Goal: Task Accomplishment & Management: Manage account settings

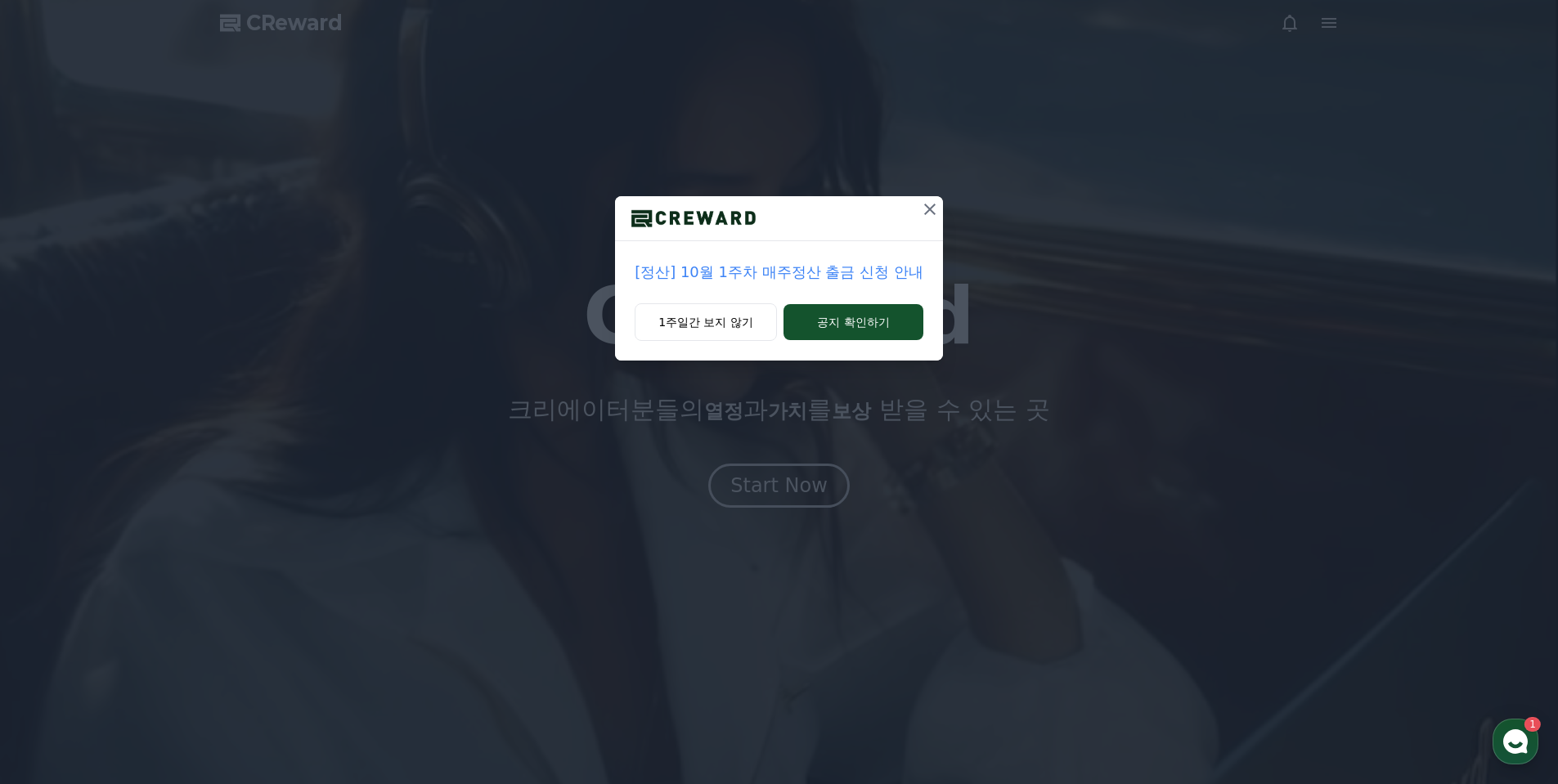
drag, startPoint x: 845, startPoint y: 331, endPoint x: 847, endPoint y: 365, distance: 34.1
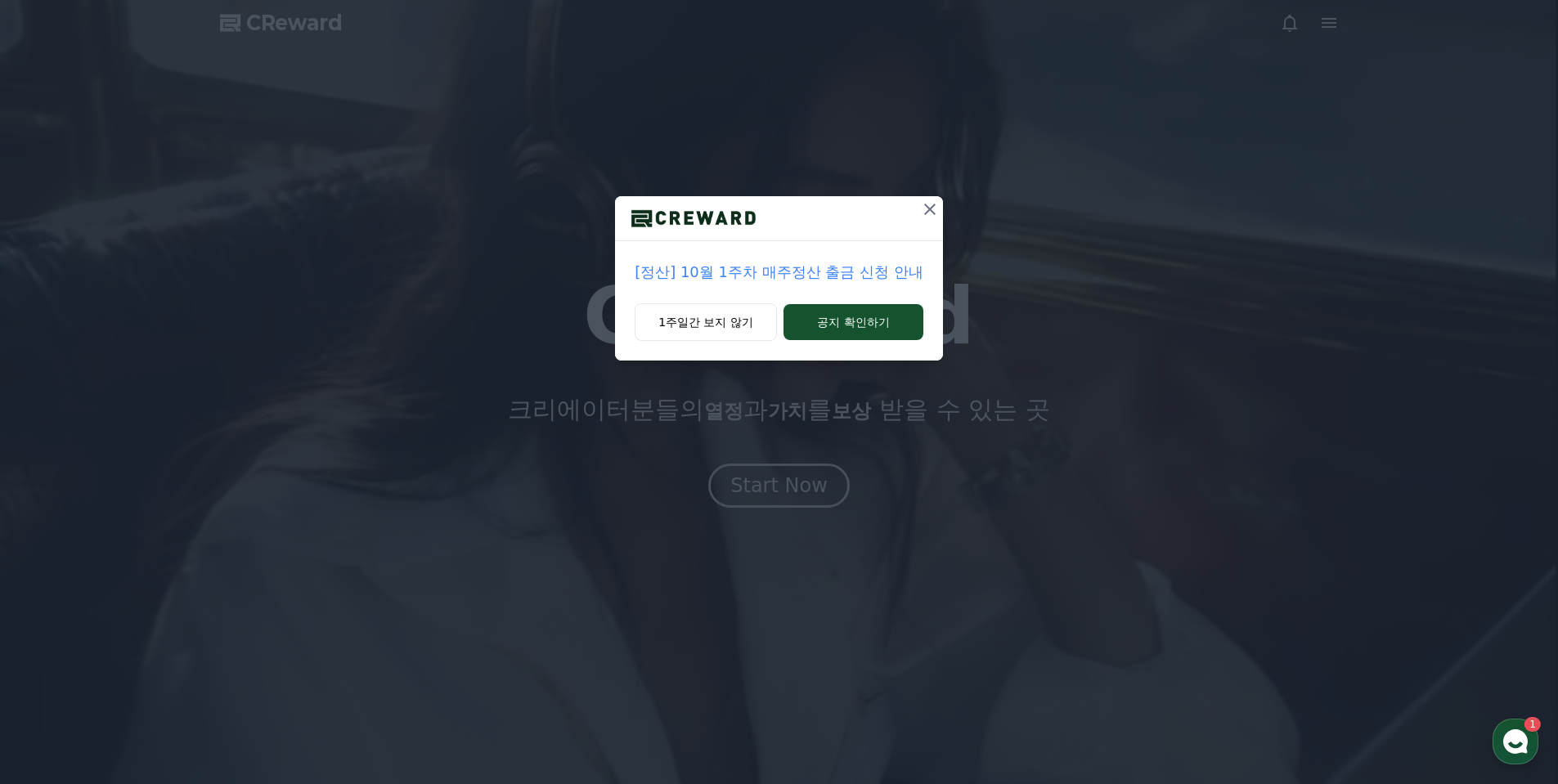
click at [845, 331] on button "공지 확인하기" at bounding box center [853, 321] width 140 height 36
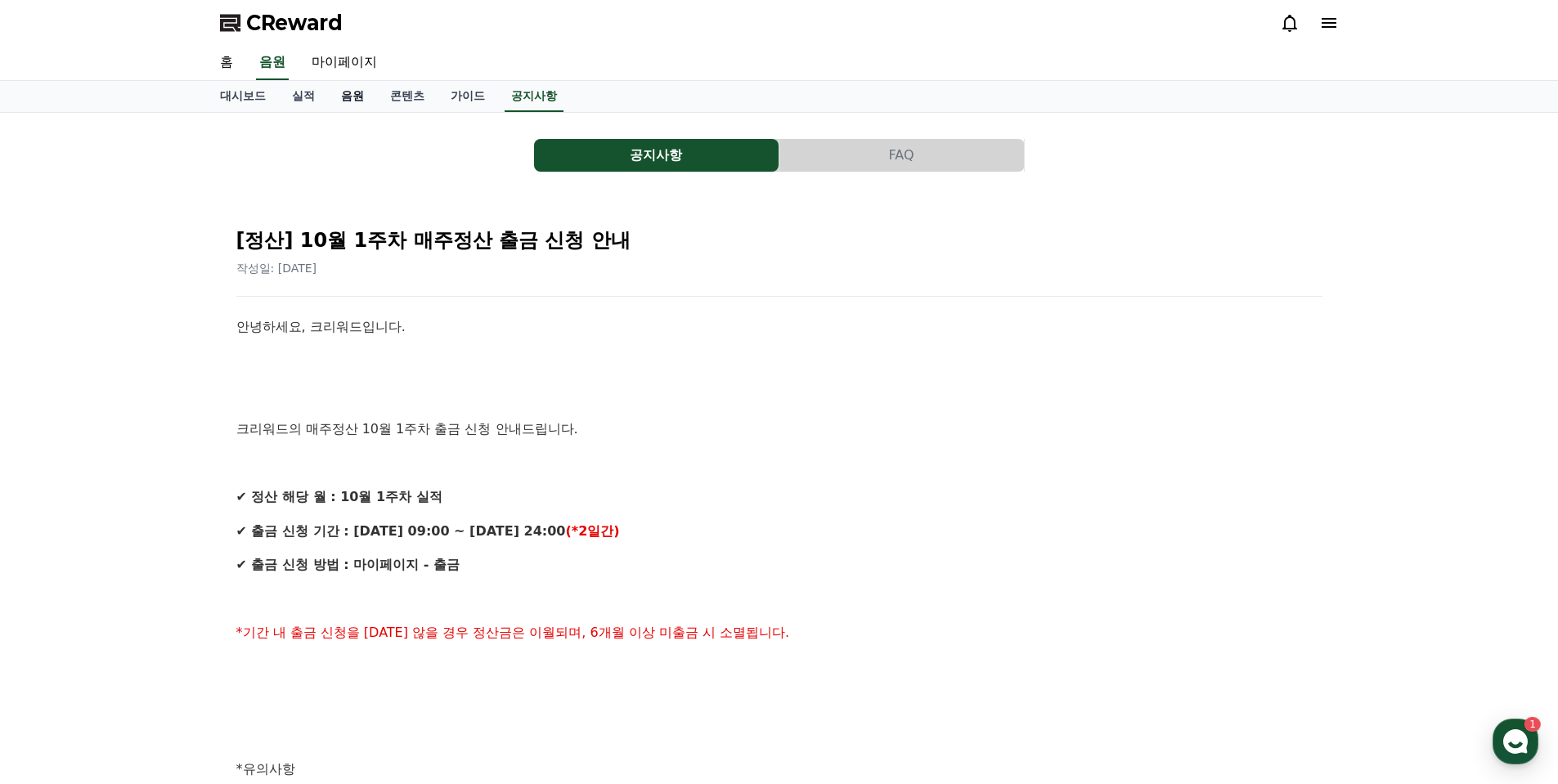
click at [354, 96] on link "음원" at bounding box center [353, 96] width 49 height 31
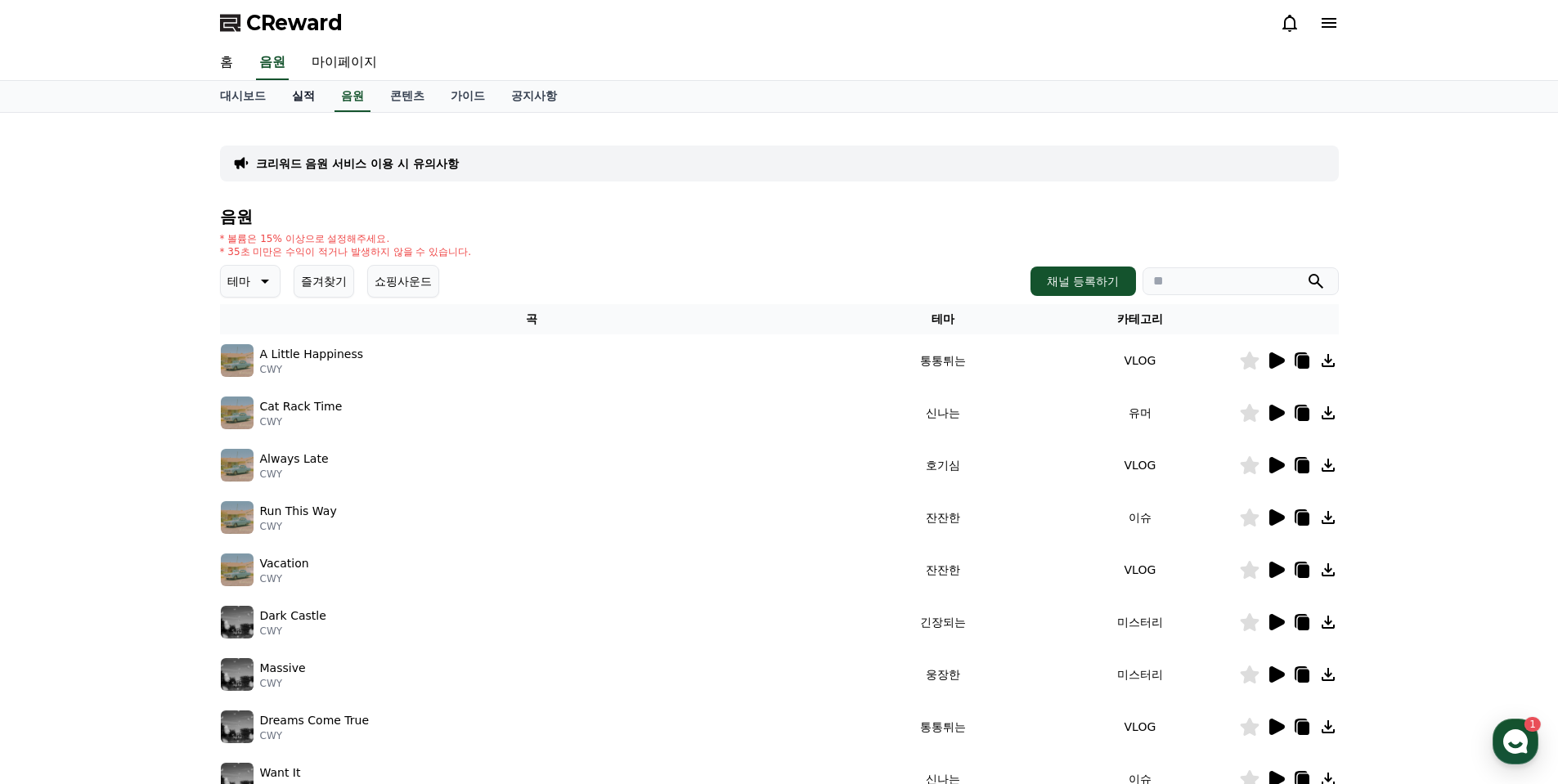
click at [323, 104] on link "실적" at bounding box center [304, 96] width 49 height 31
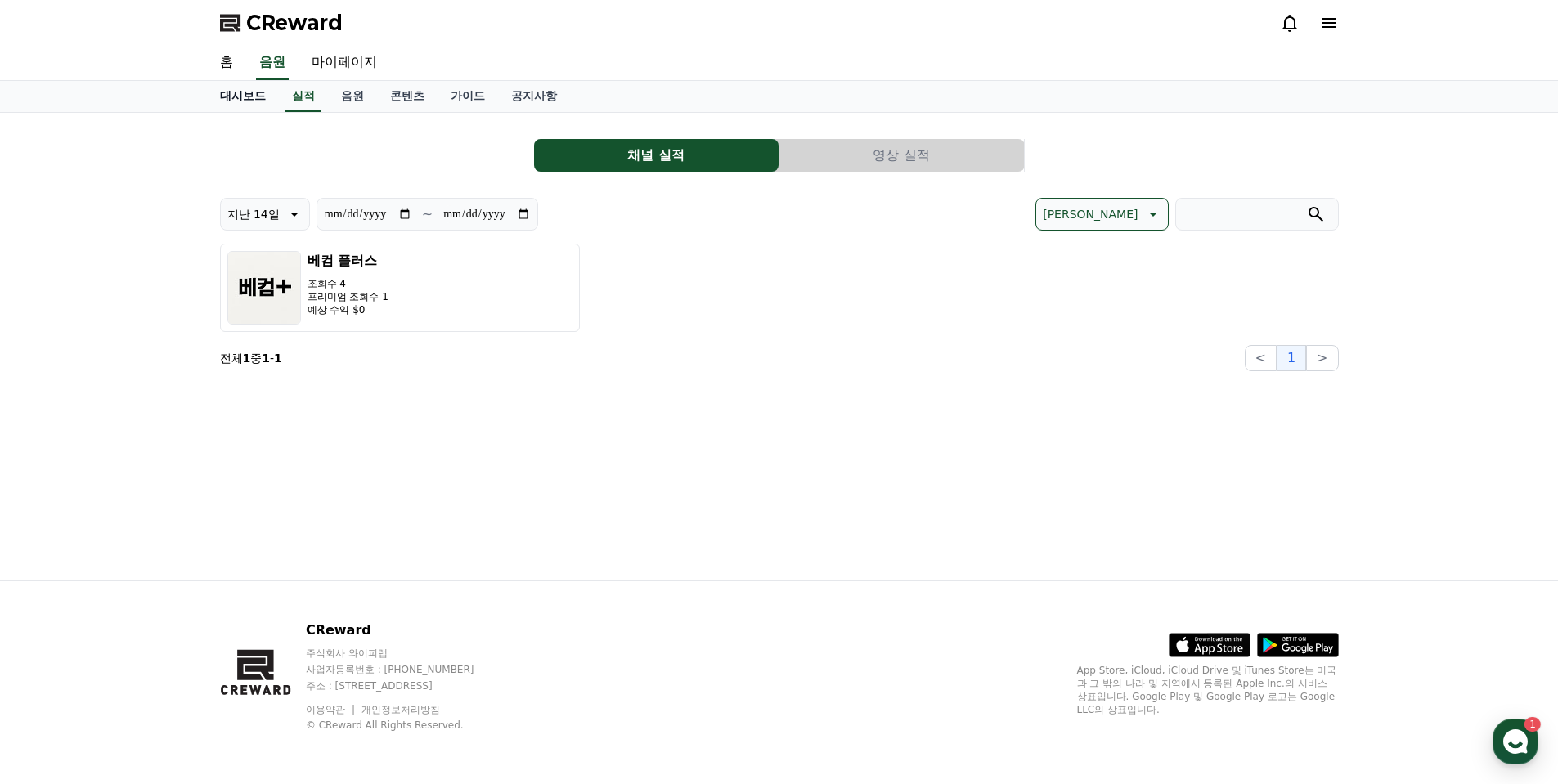
click at [224, 91] on link "대시보드" at bounding box center [242, 96] width 72 height 31
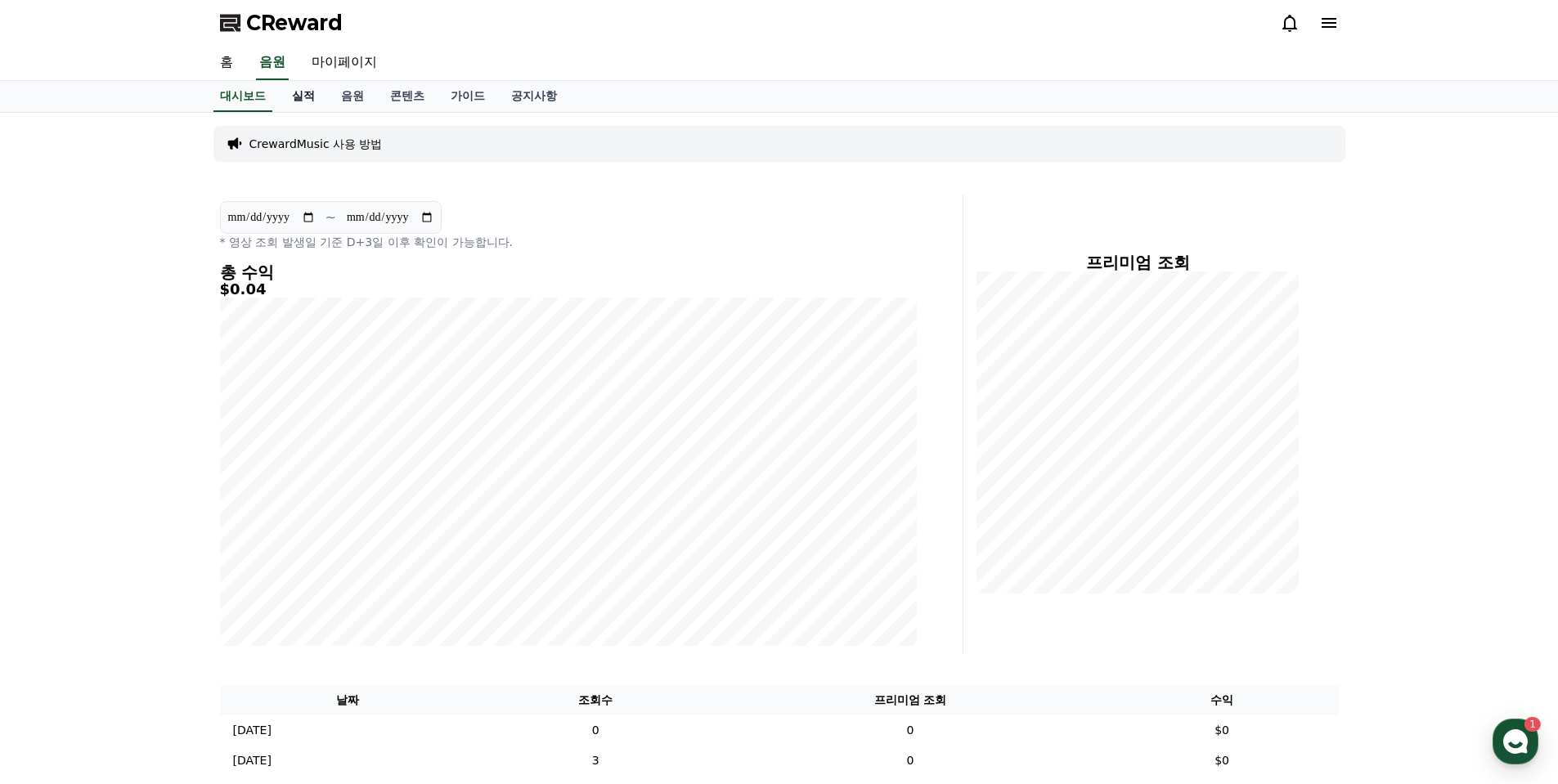
click at [302, 97] on link "실적" at bounding box center [304, 96] width 49 height 31
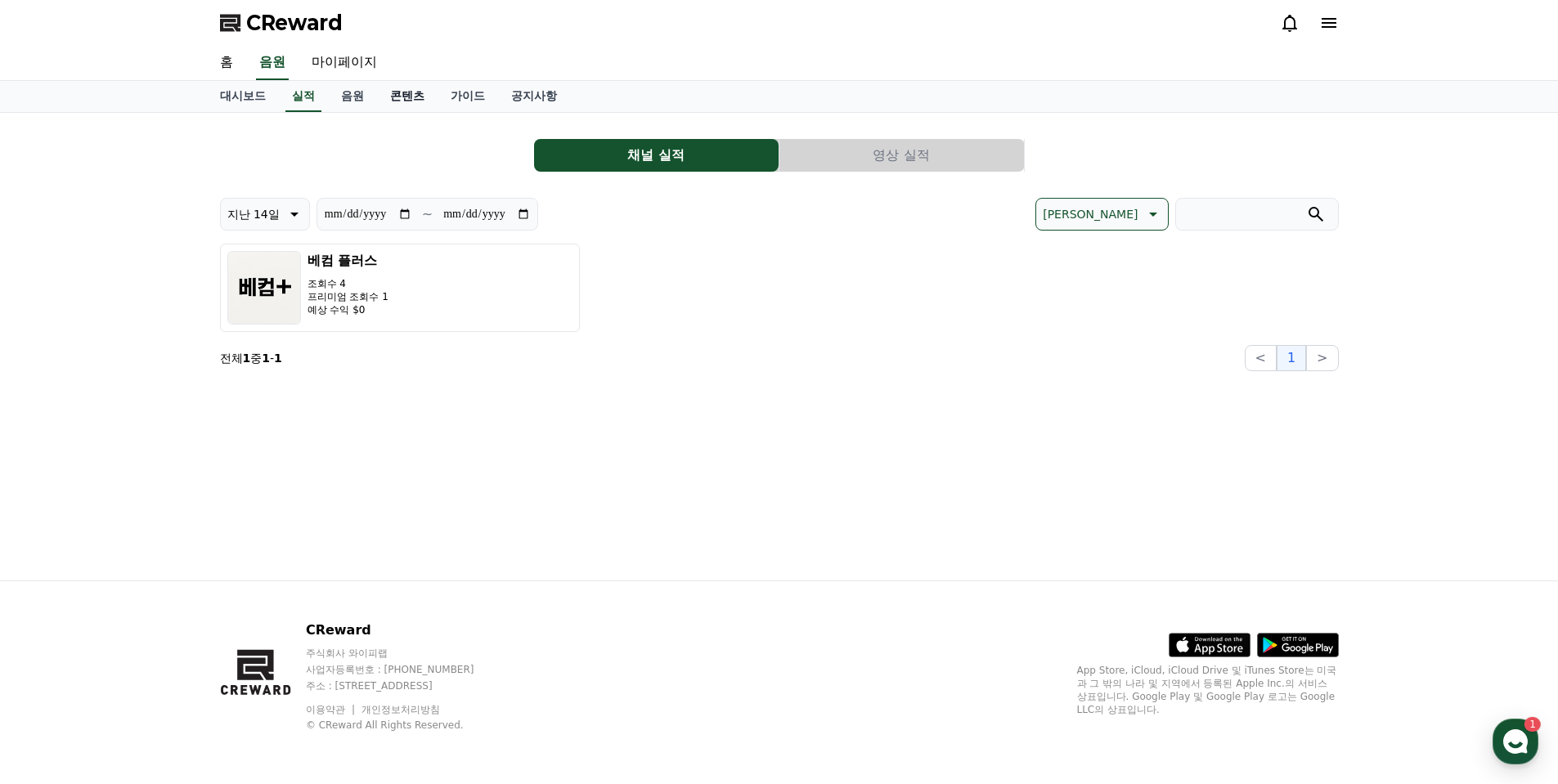
click at [401, 94] on link "콘텐츠" at bounding box center [407, 96] width 61 height 31
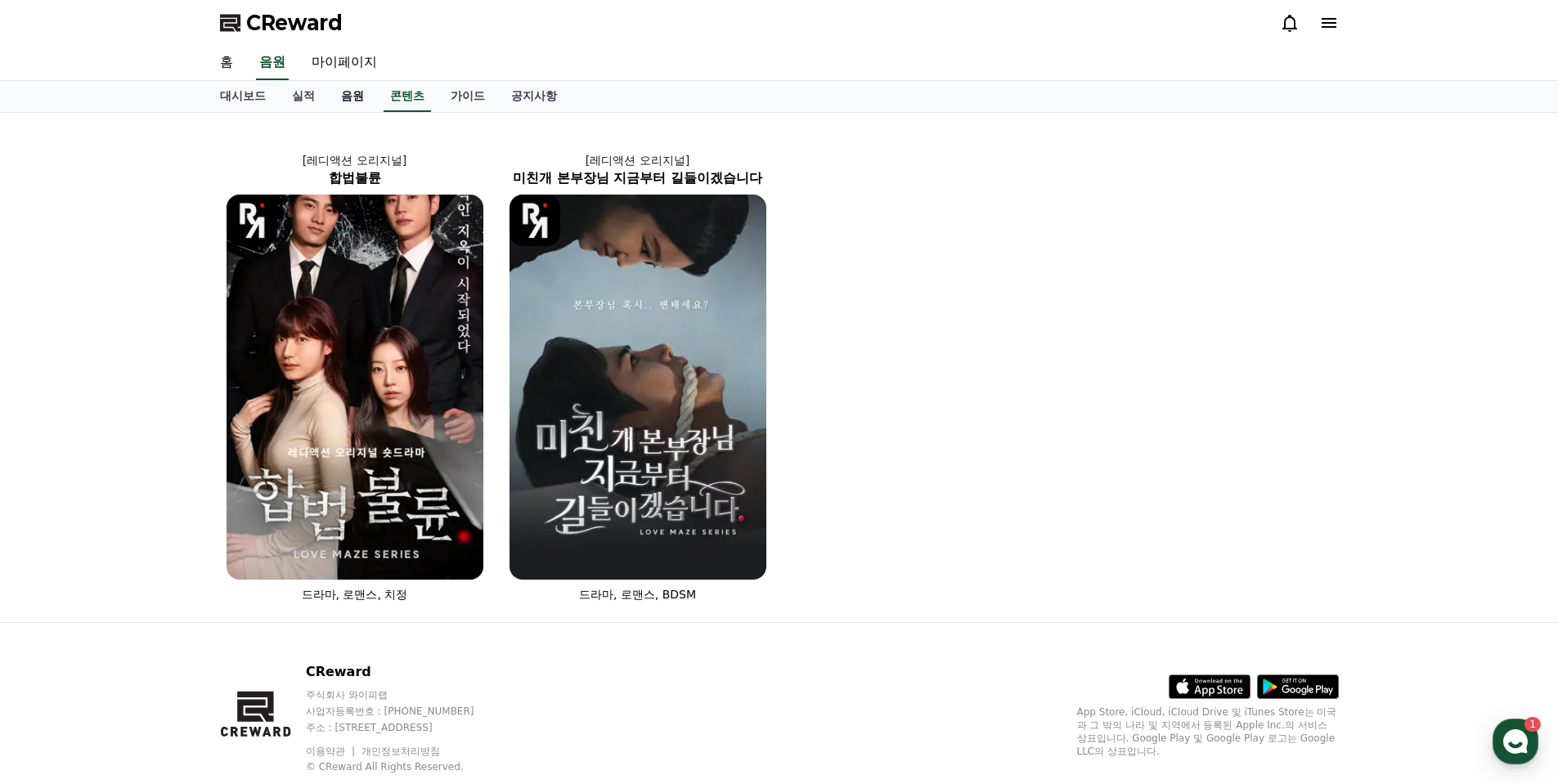
click at [354, 91] on link "음원" at bounding box center [353, 96] width 49 height 31
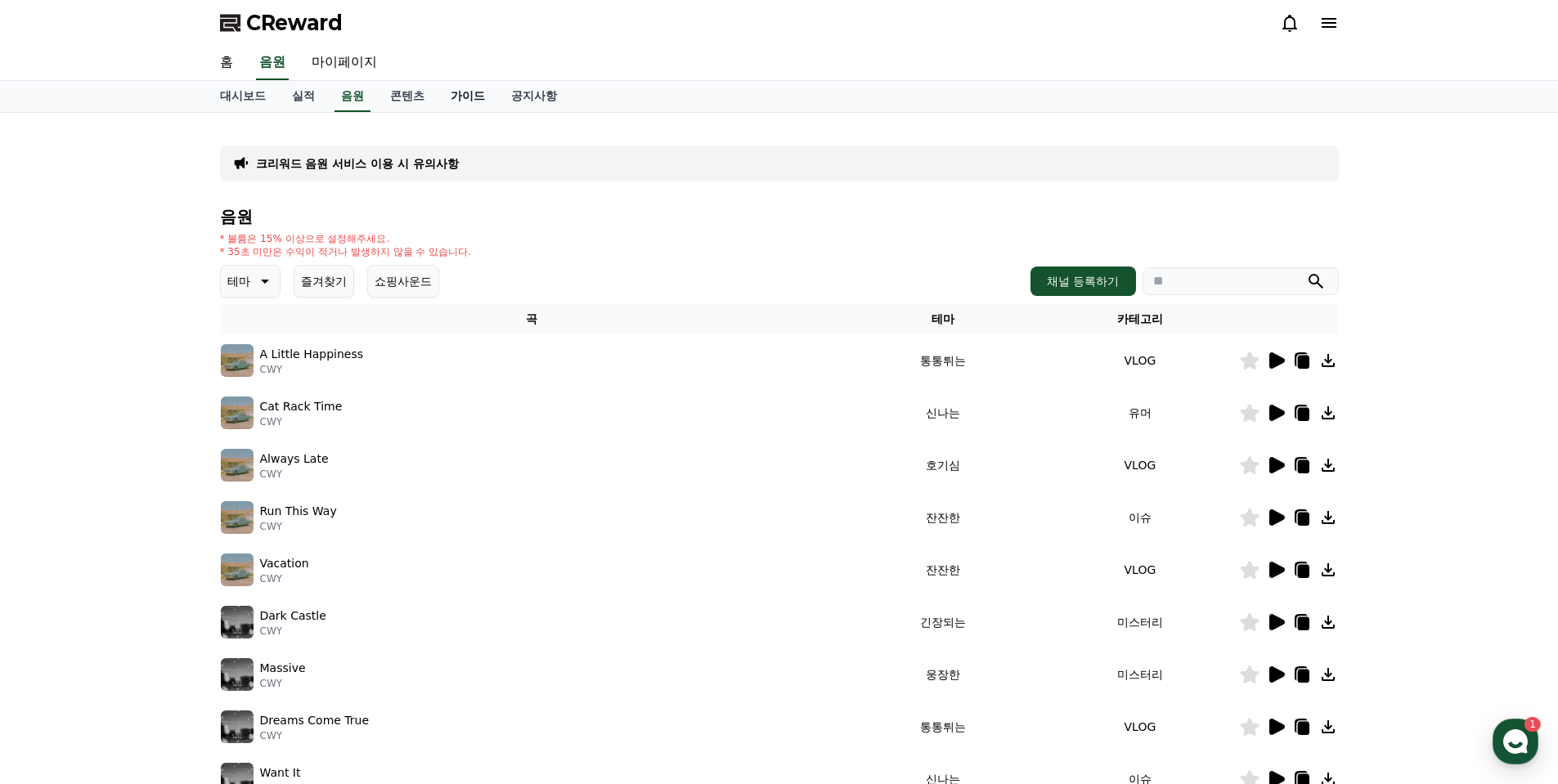
click at [462, 90] on link "가이드" at bounding box center [468, 96] width 61 height 31
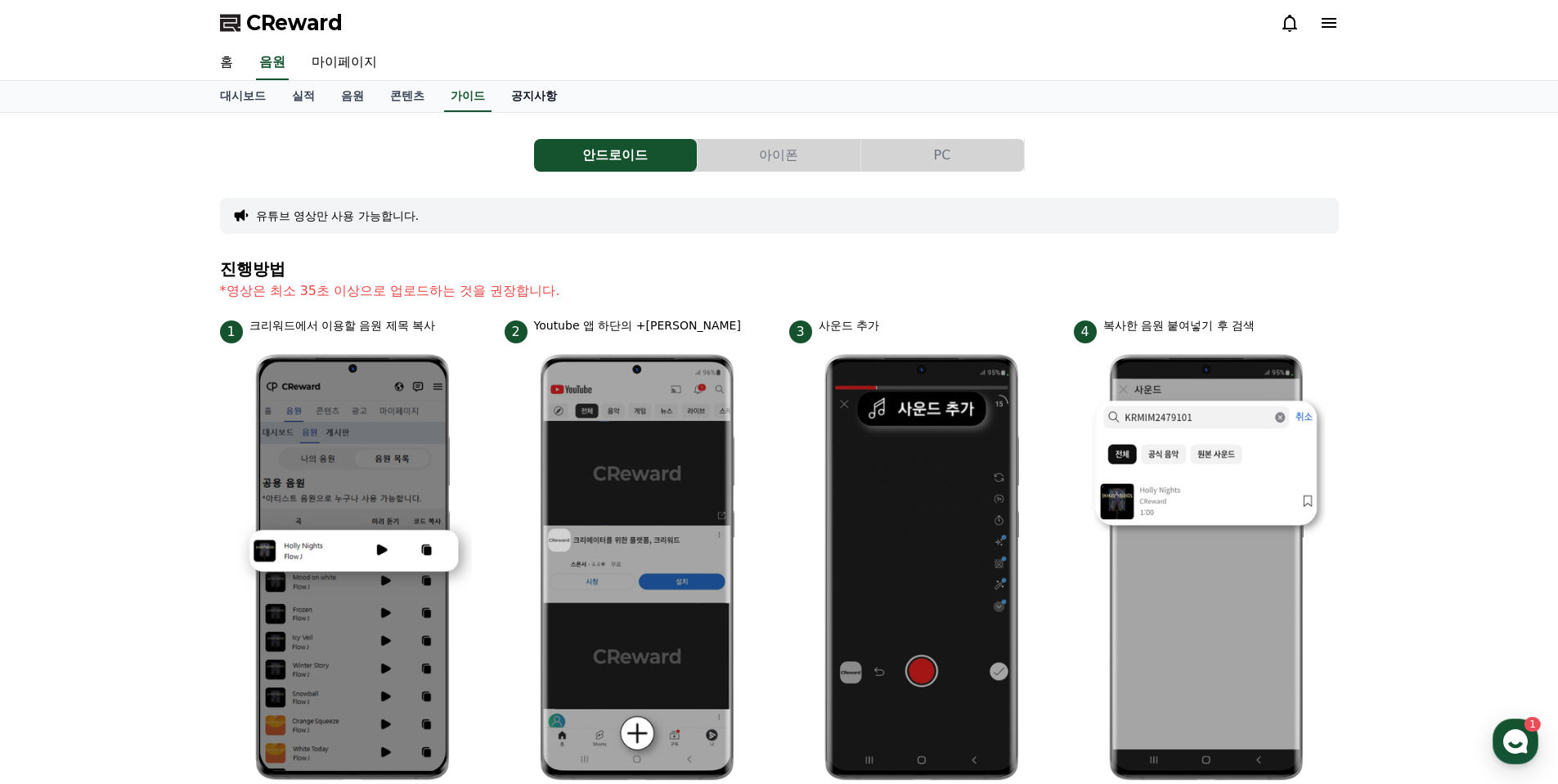
click at [533, 97] on link "공지사항" at bounding box center [534, 96] width 72 height 31
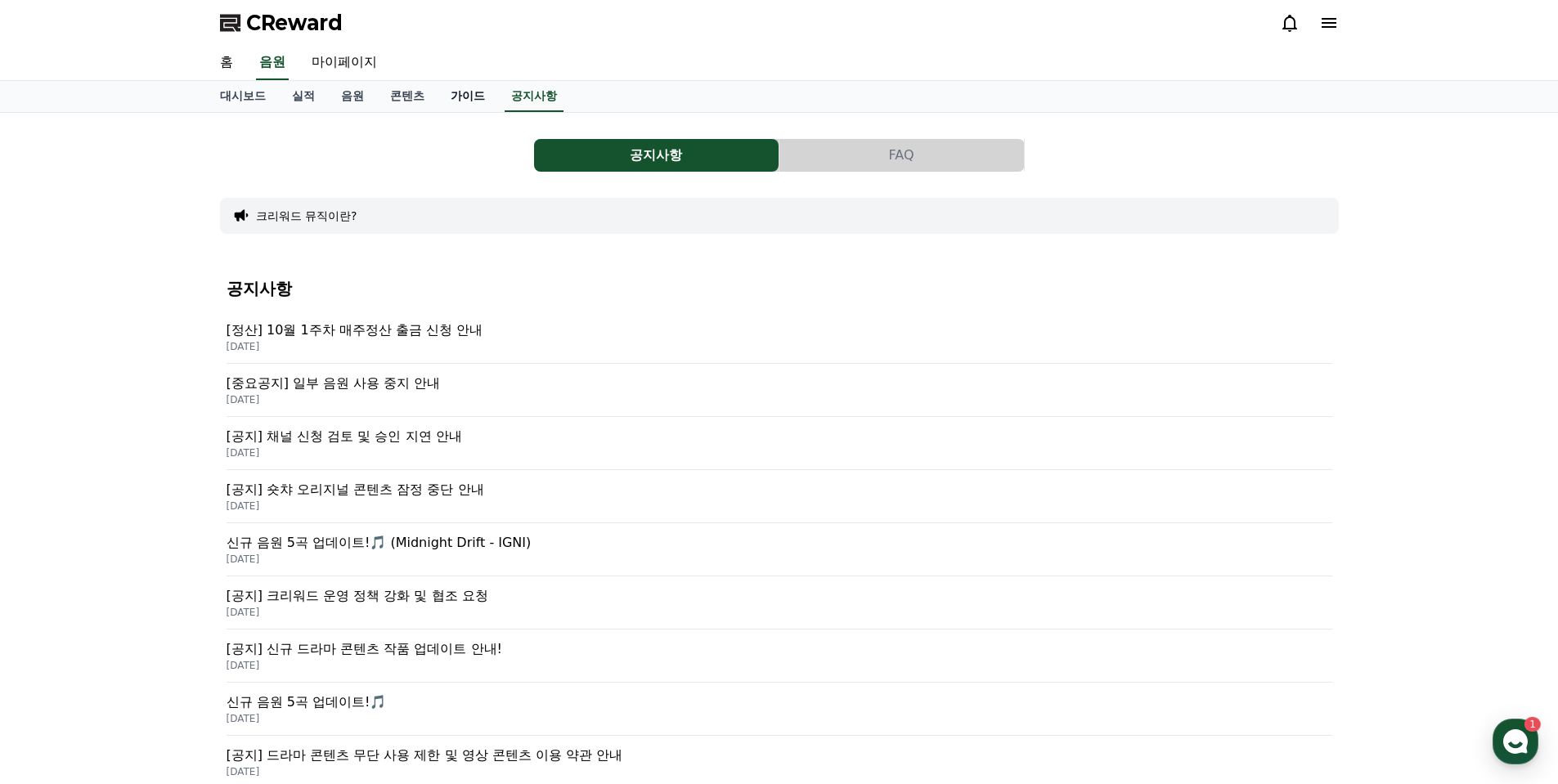
click at [474, 97] on link "가이드" at bounding box center [468, 96] width 61 height 31
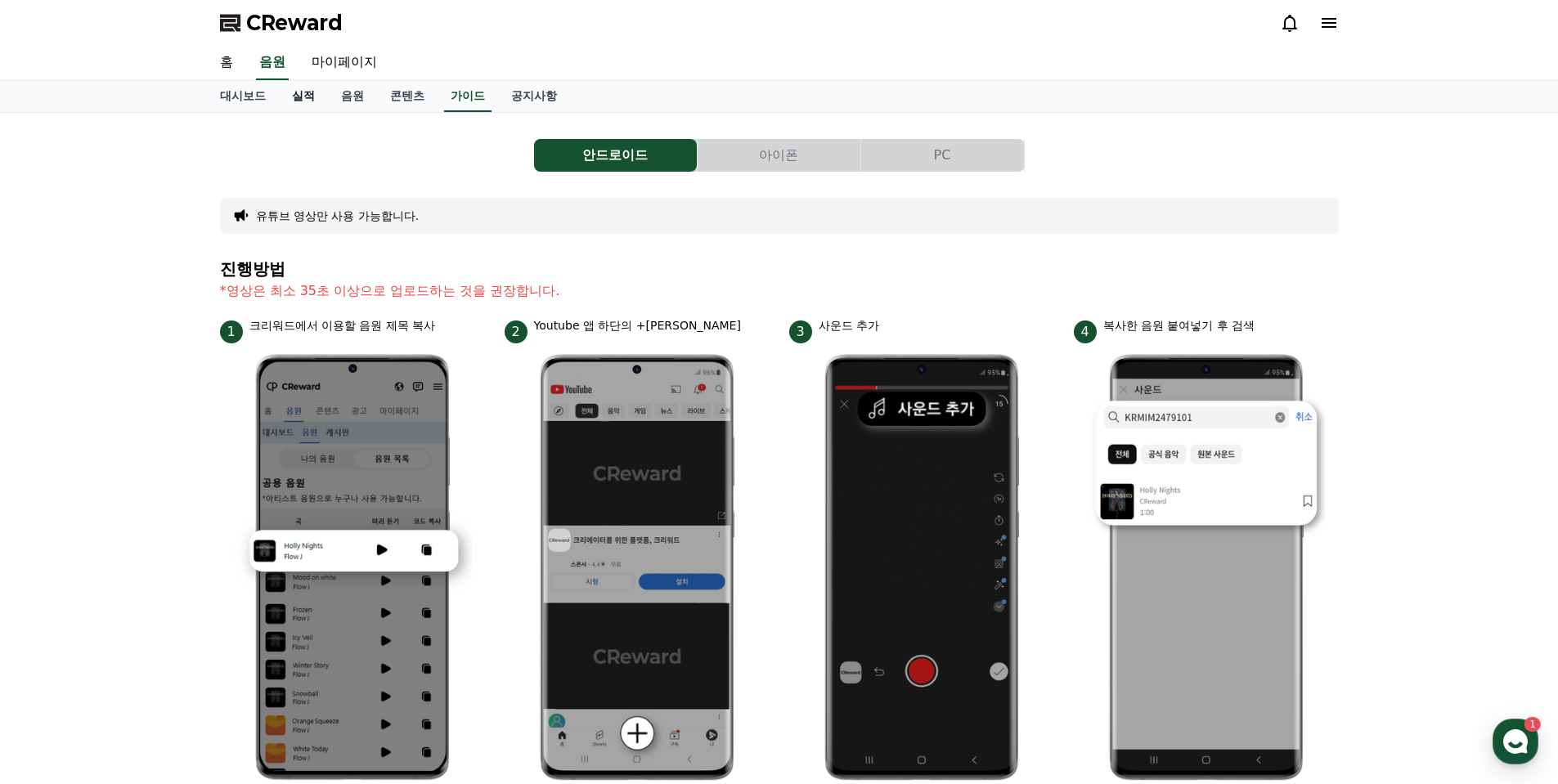
click at [310, 98] on link "실적" at bounding box center [304, 96] width 49 height 31
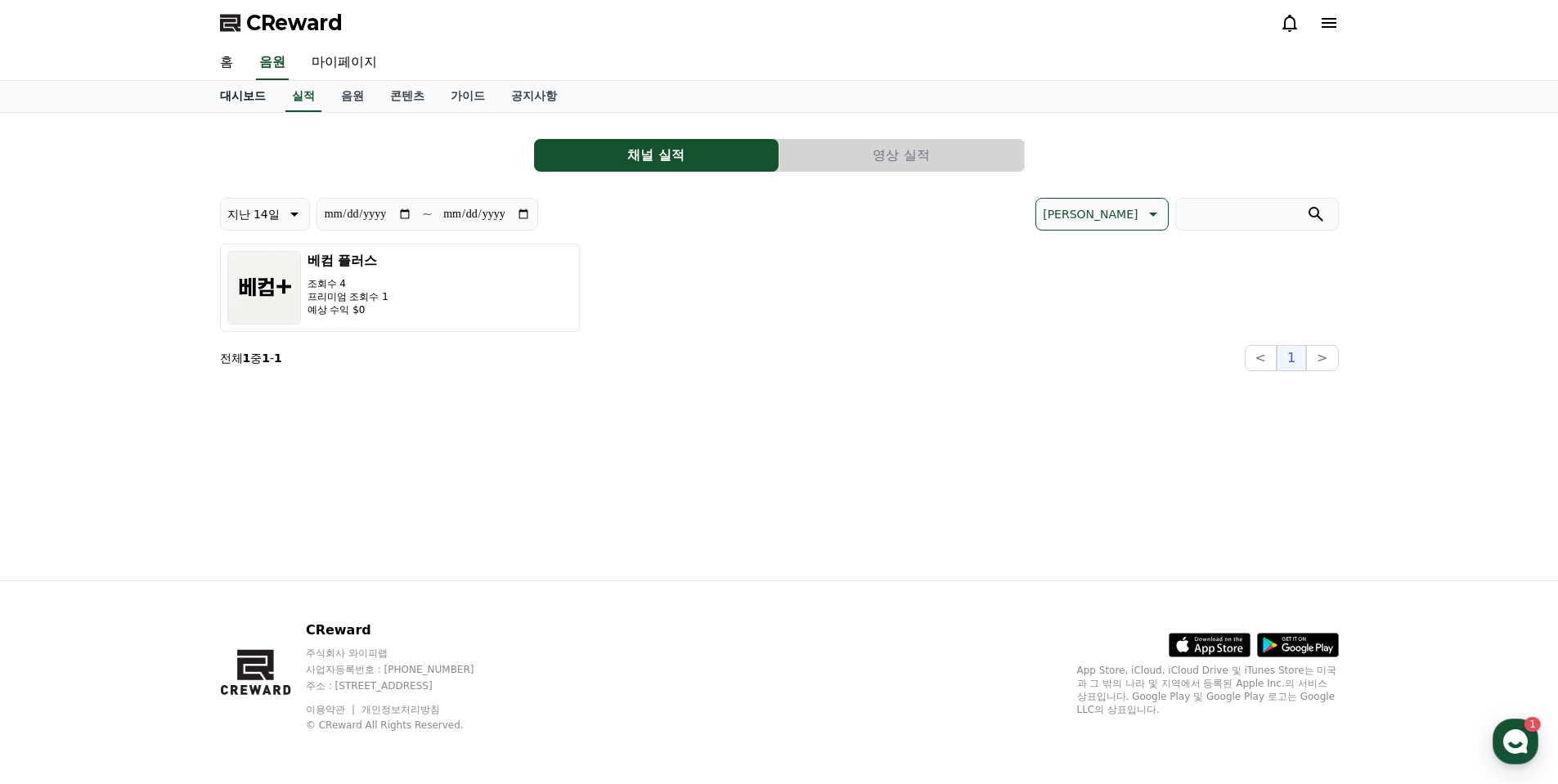
click at [234, 89] on link "대시보드" at bounding box center [242, 96] width 72 height 31
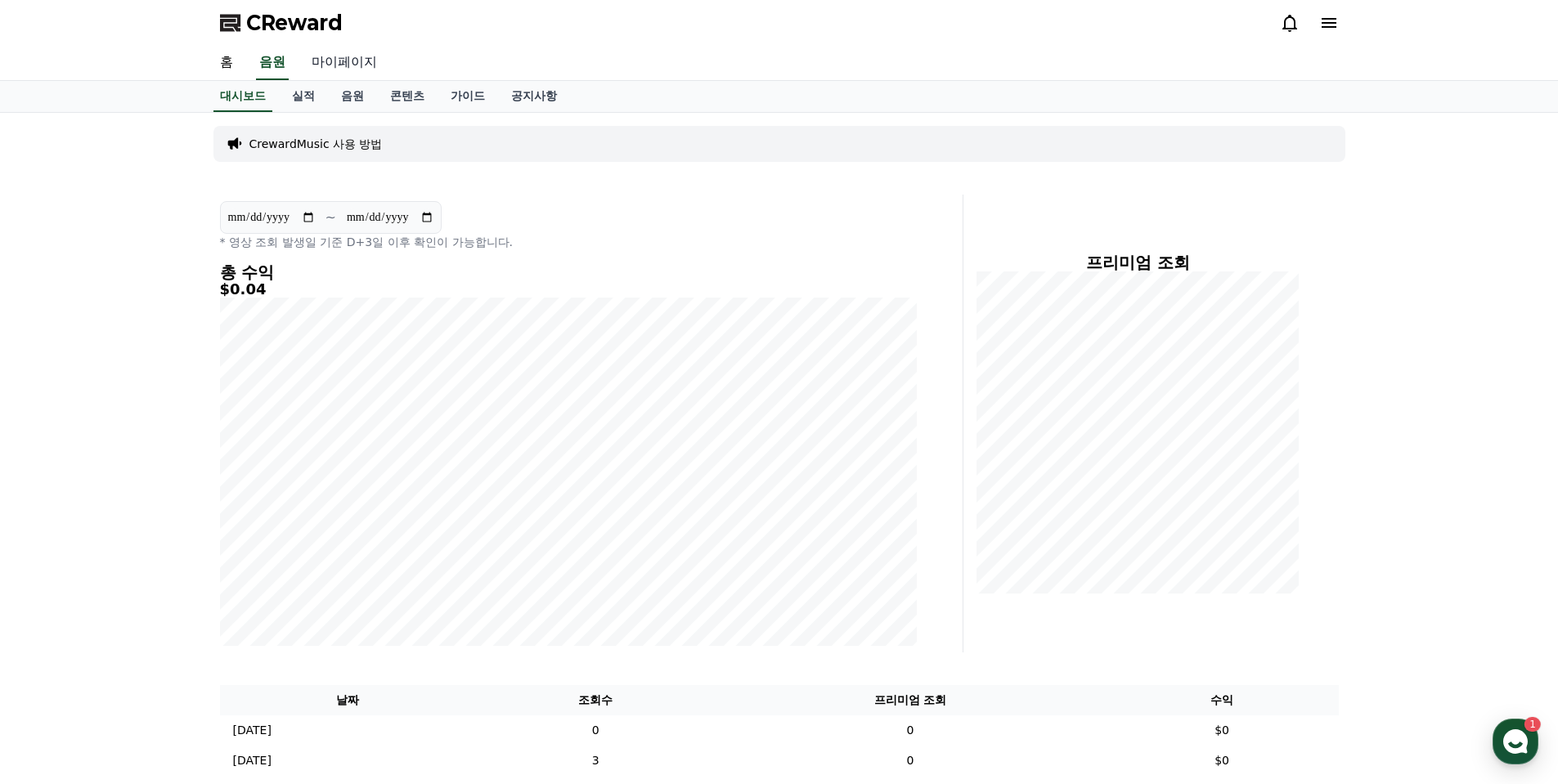
click at [317, 66] on link "마이페이지" at bounding box center [344, 63] width 91 height 34
select select "**********"
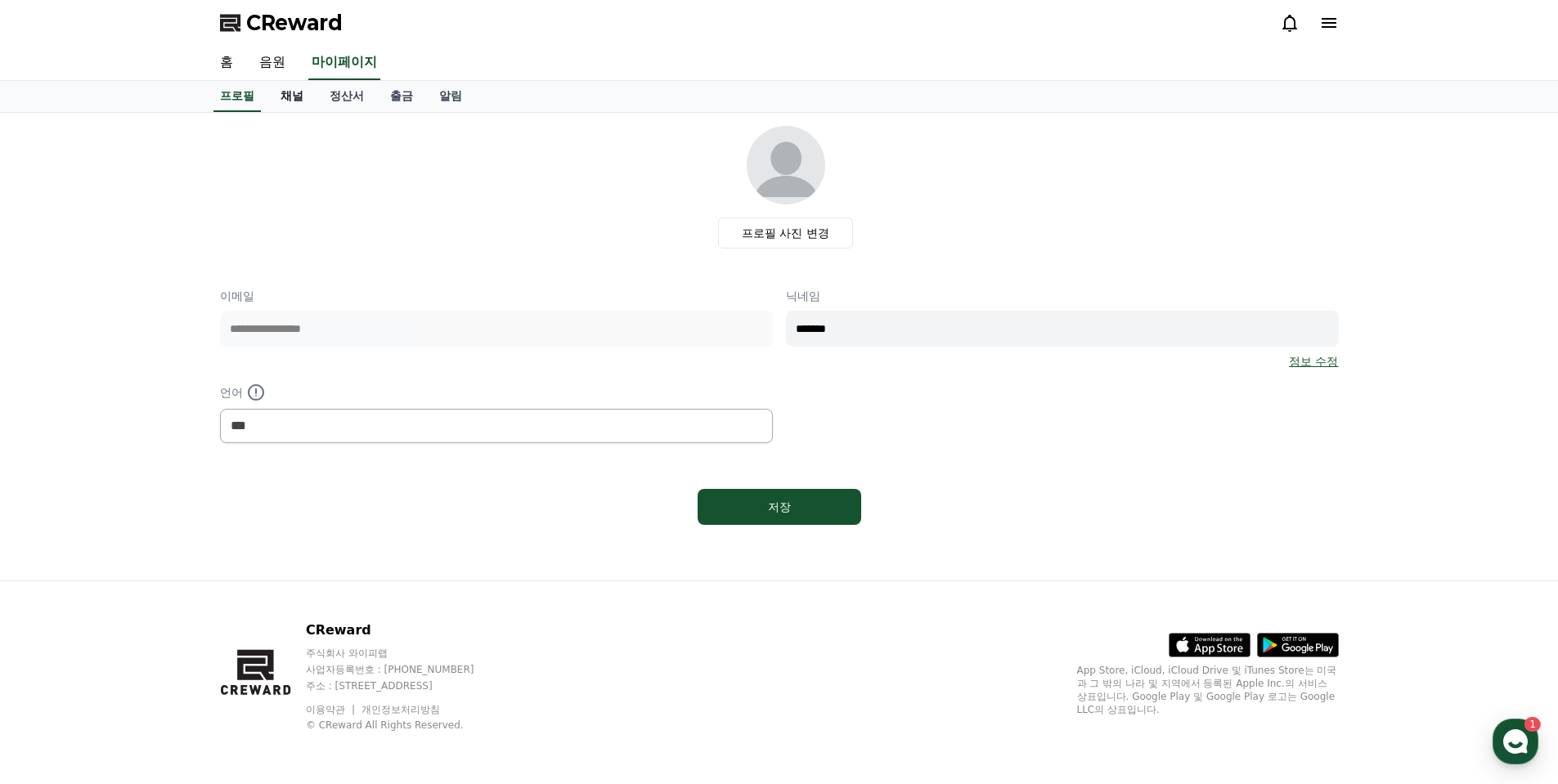
click at [297, 103] on link "채널" at bounding box center [292, 96] width 49 height 31
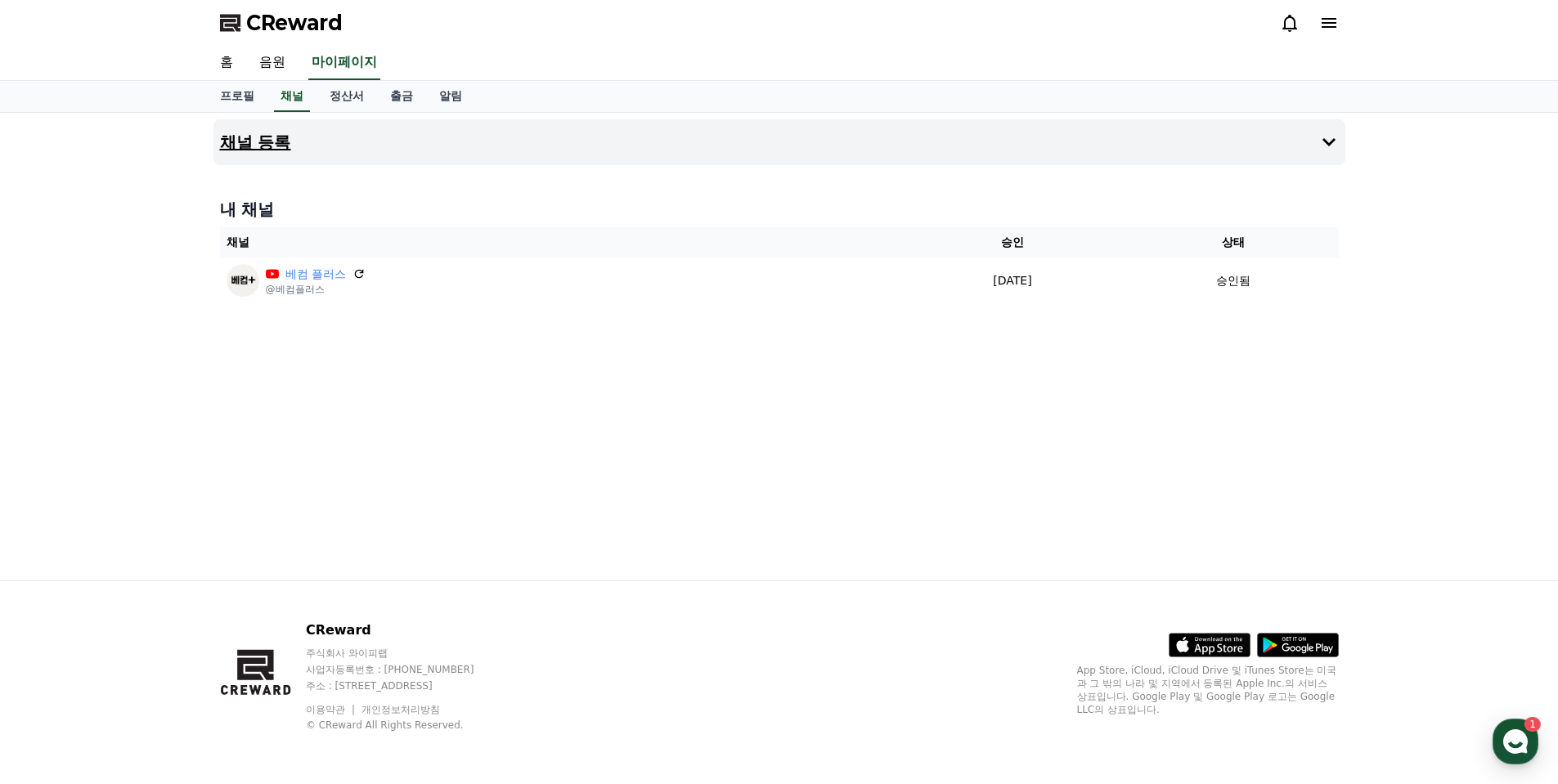
drag, startPoint x: 1328, startPoint y: 145, endPoint x: 1320, endPoint y: 153, distance: 11.3
click at [1327, 145] on icon at bounding box center [1329, 142] width 20 height 20
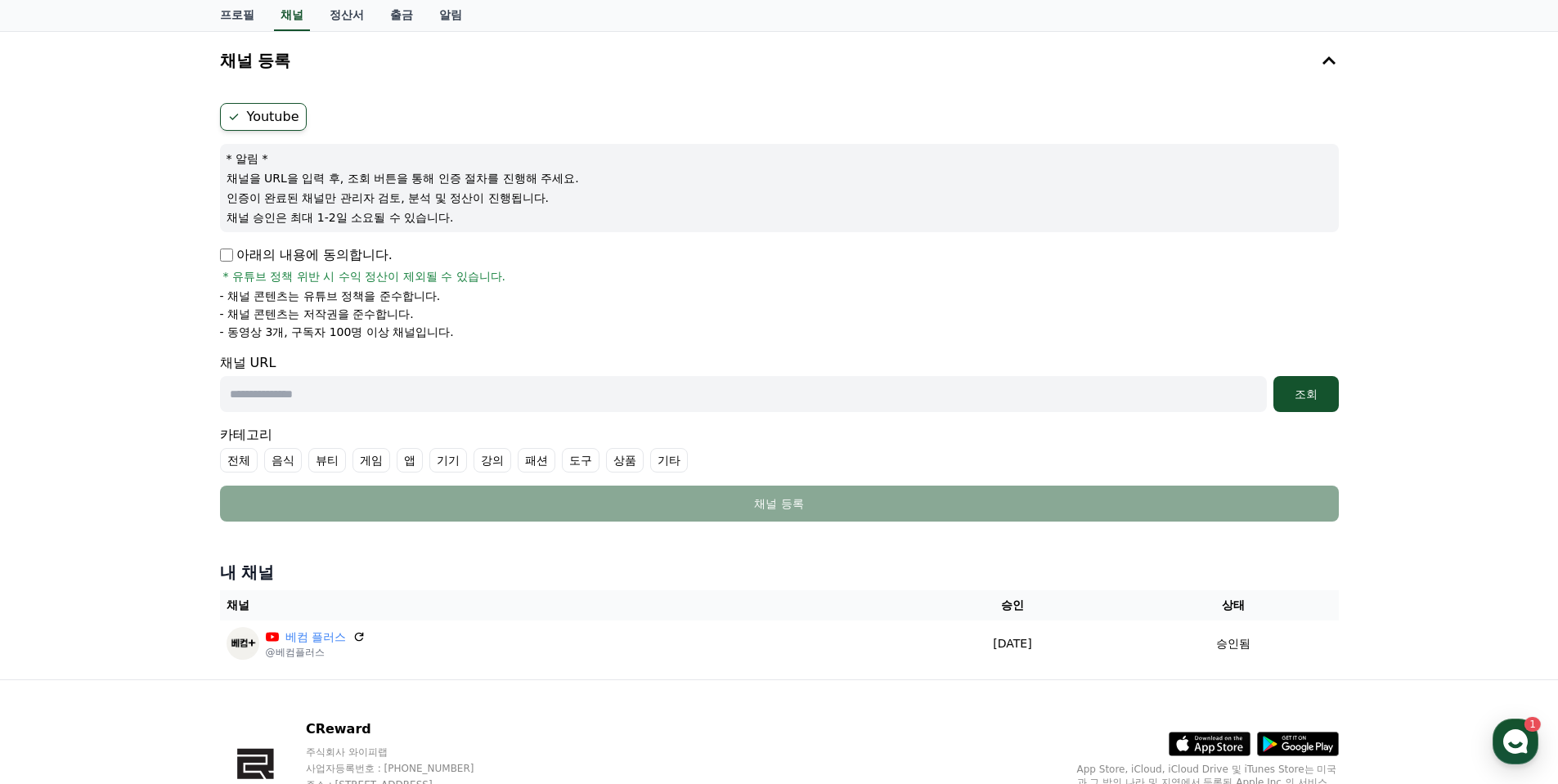
scroll to position [137, 0]
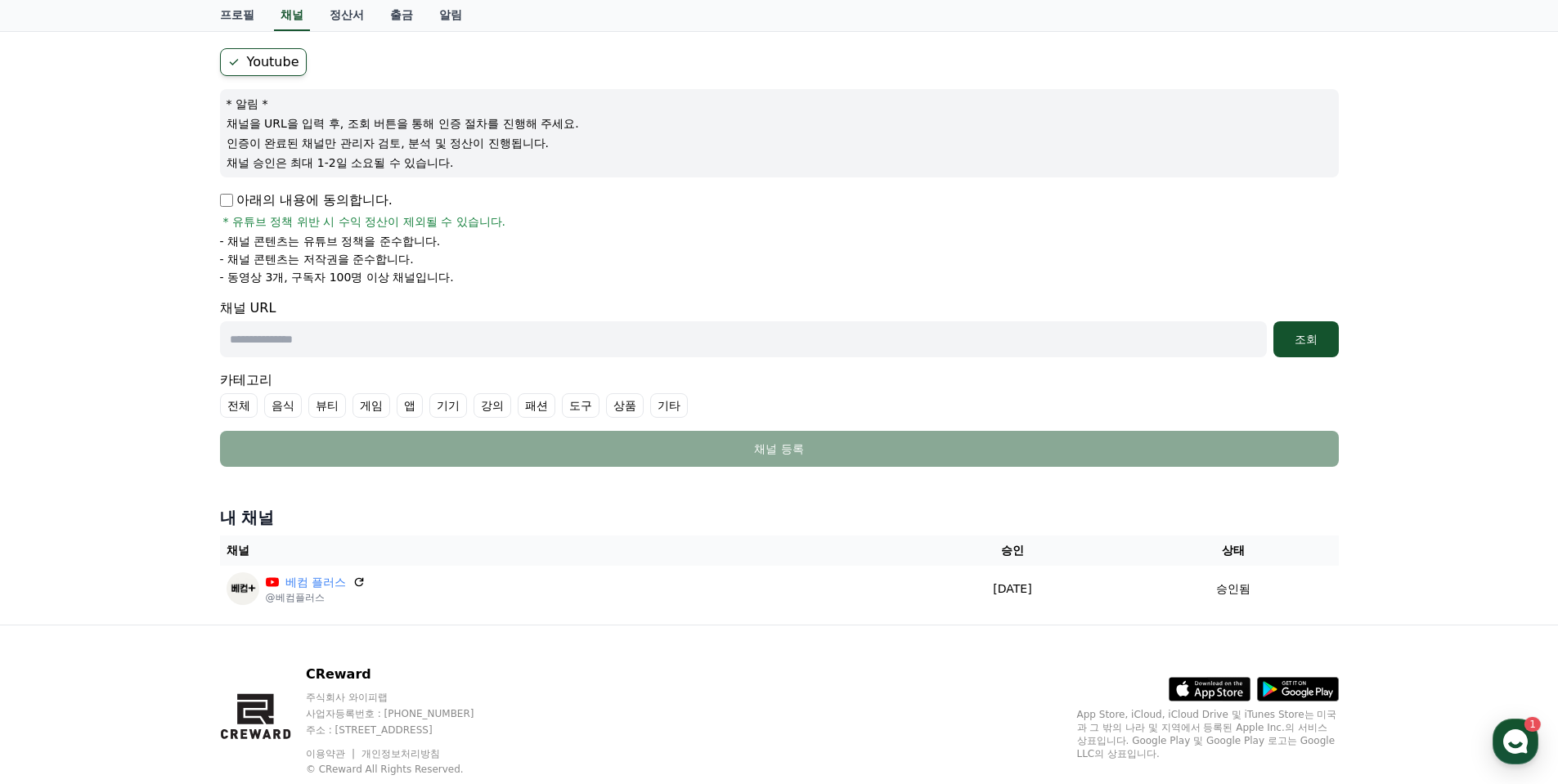
click at [310, 339] on input "text" at bounding box center [743, 339] width 1047 height 36
click at [381, 337] on input "text" at bounding box center [743, 339] width 1047 height 36
paste input "**********"
type input "**********"
click at [1320, 346] on div "조회" at bounding box center [1305, 339] width 52 height 17
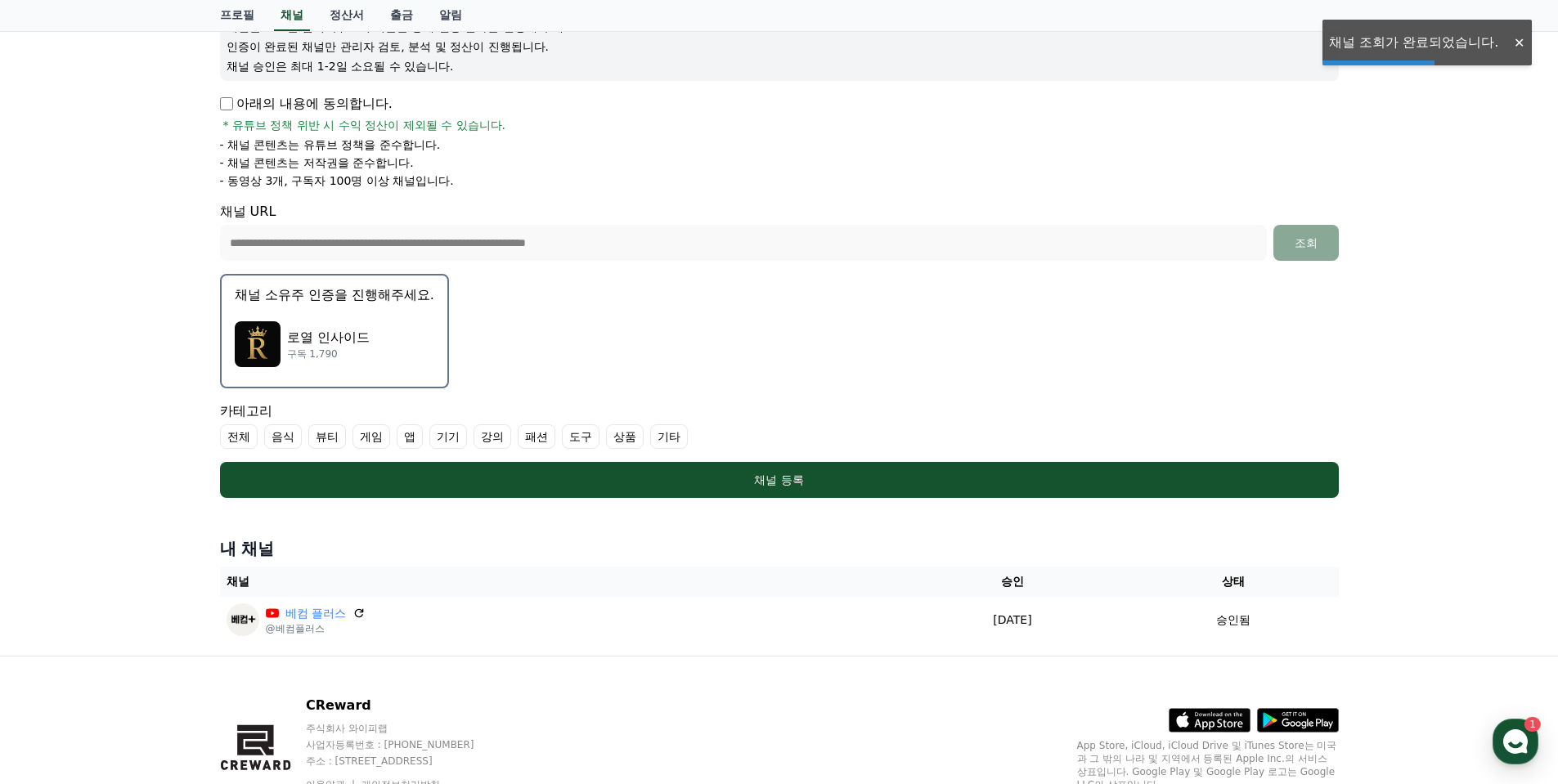
scroll to position [272, 0]
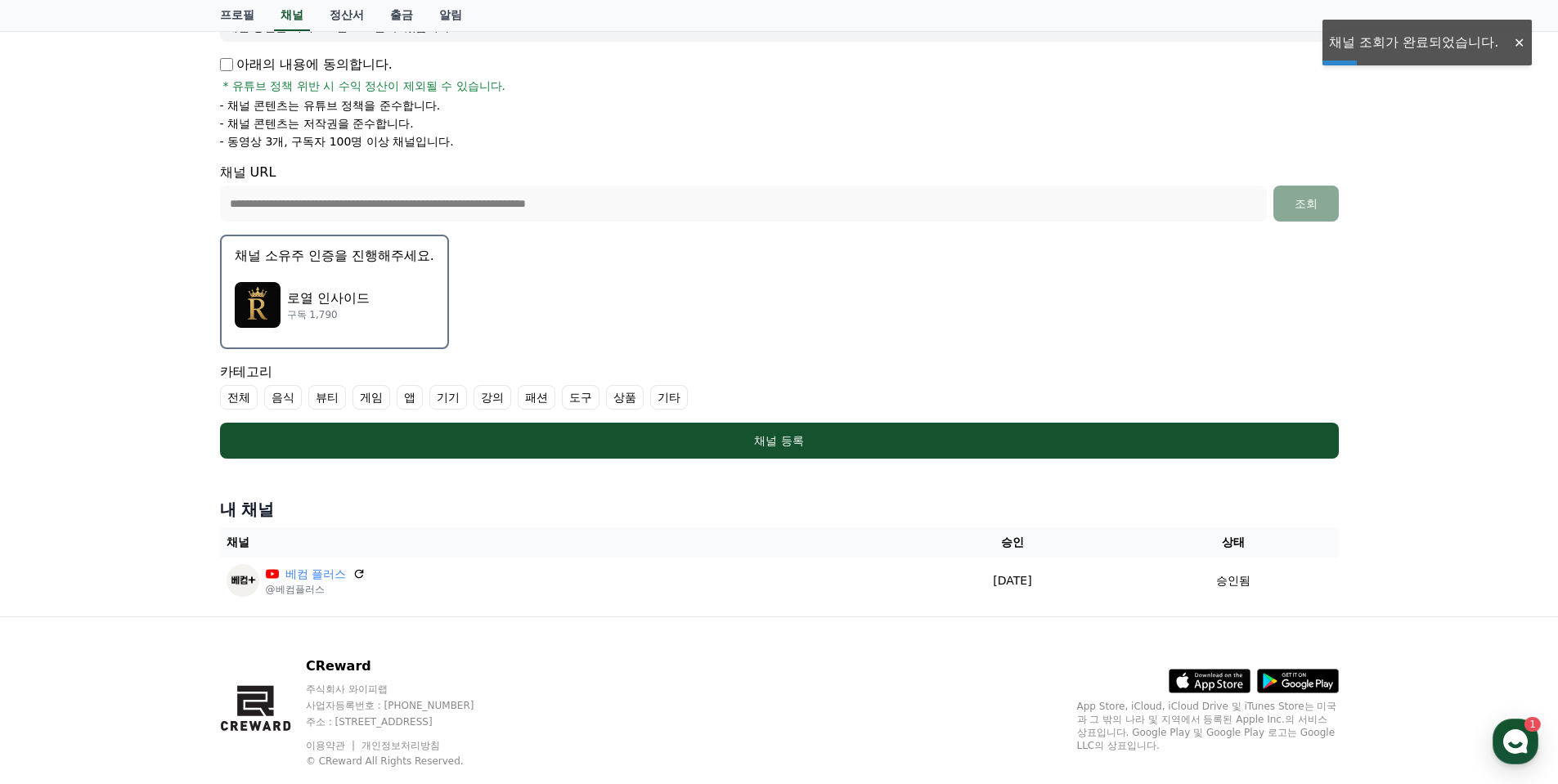
click at [301, 303] on p "로열 인사이드" at bounding box center [328, 299] width 83 height 20
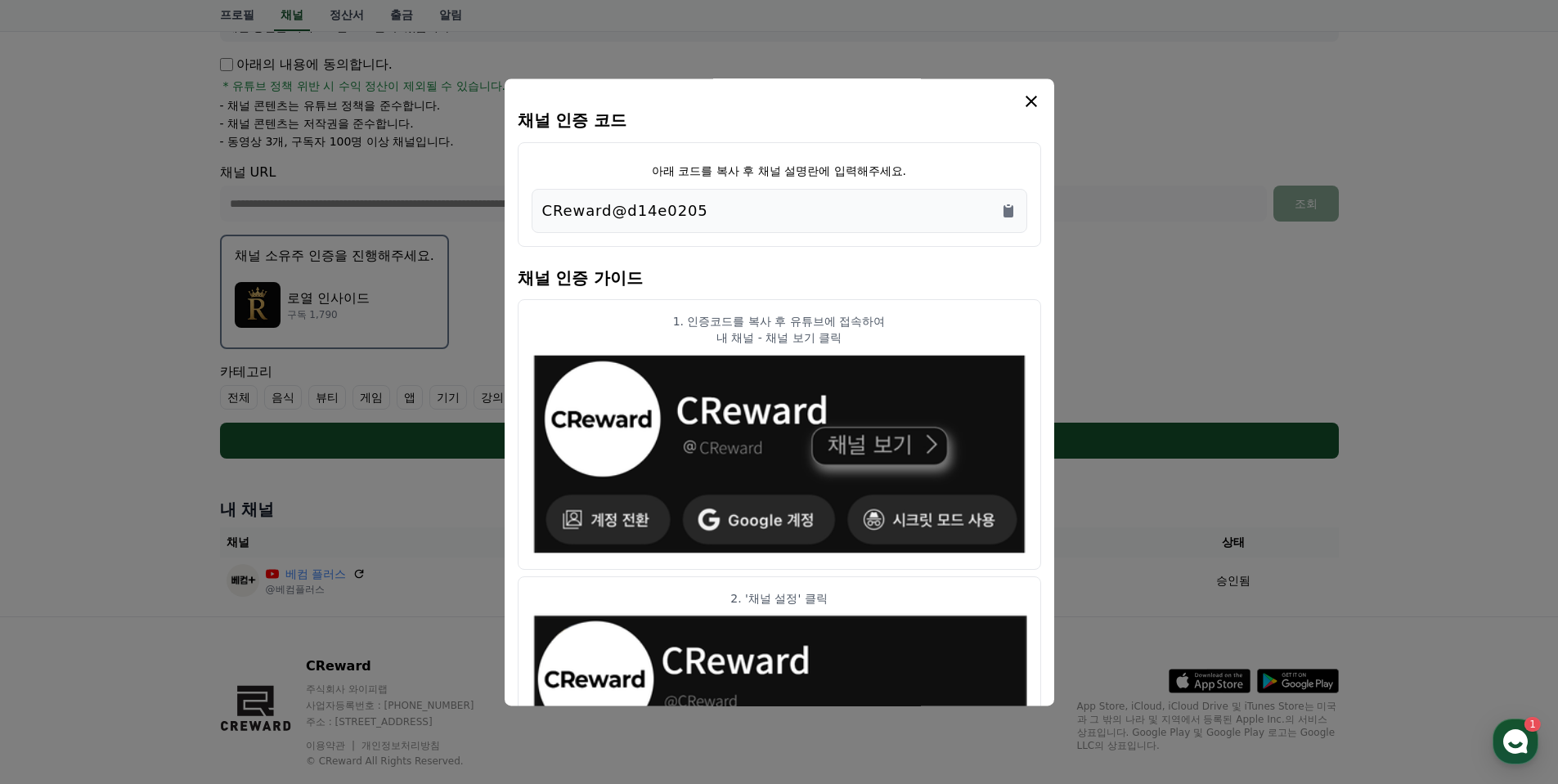
click at [1016, 207] on div "CReward@d14e0205" at bounding box center [779, 210] width 495 height 44
click at [1011, 209] on icon "Copy to clipboard" at bounding box center [1009, 211] width 10 height 12
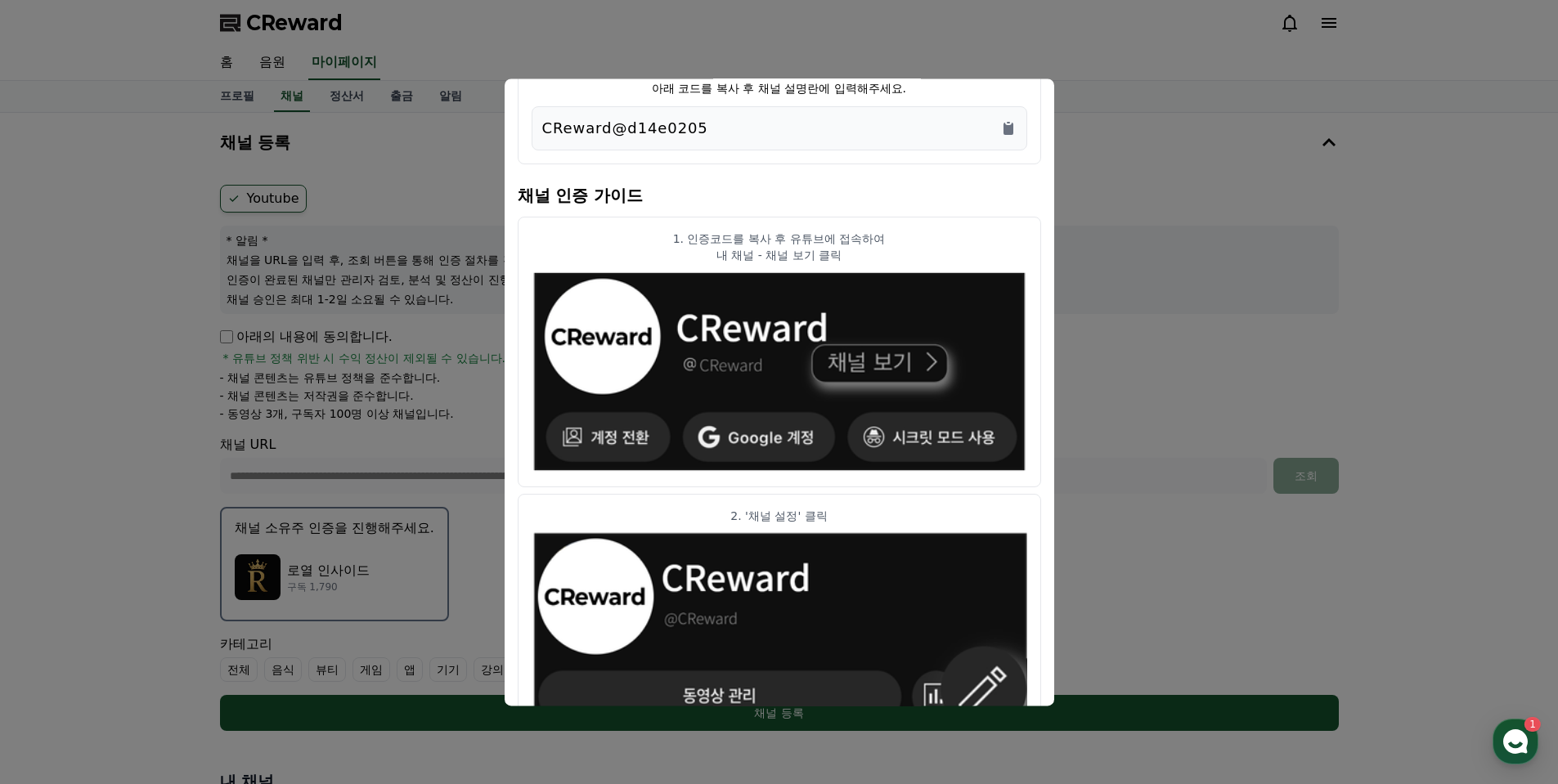
scroll to position [0, 0]
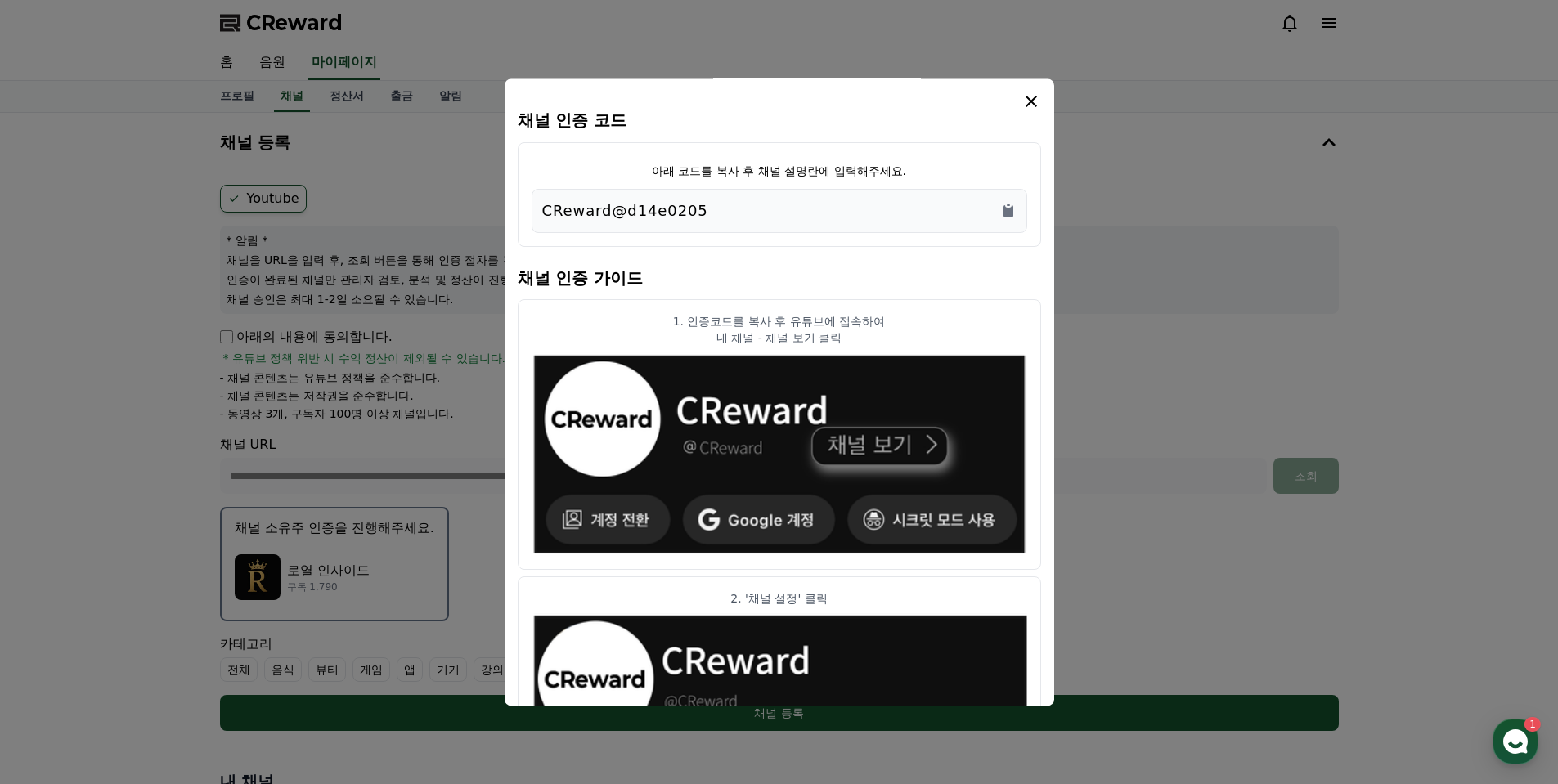
click at [1031, 101] on icon "modal" at bounding box center [1031, 101] width 12 height 12
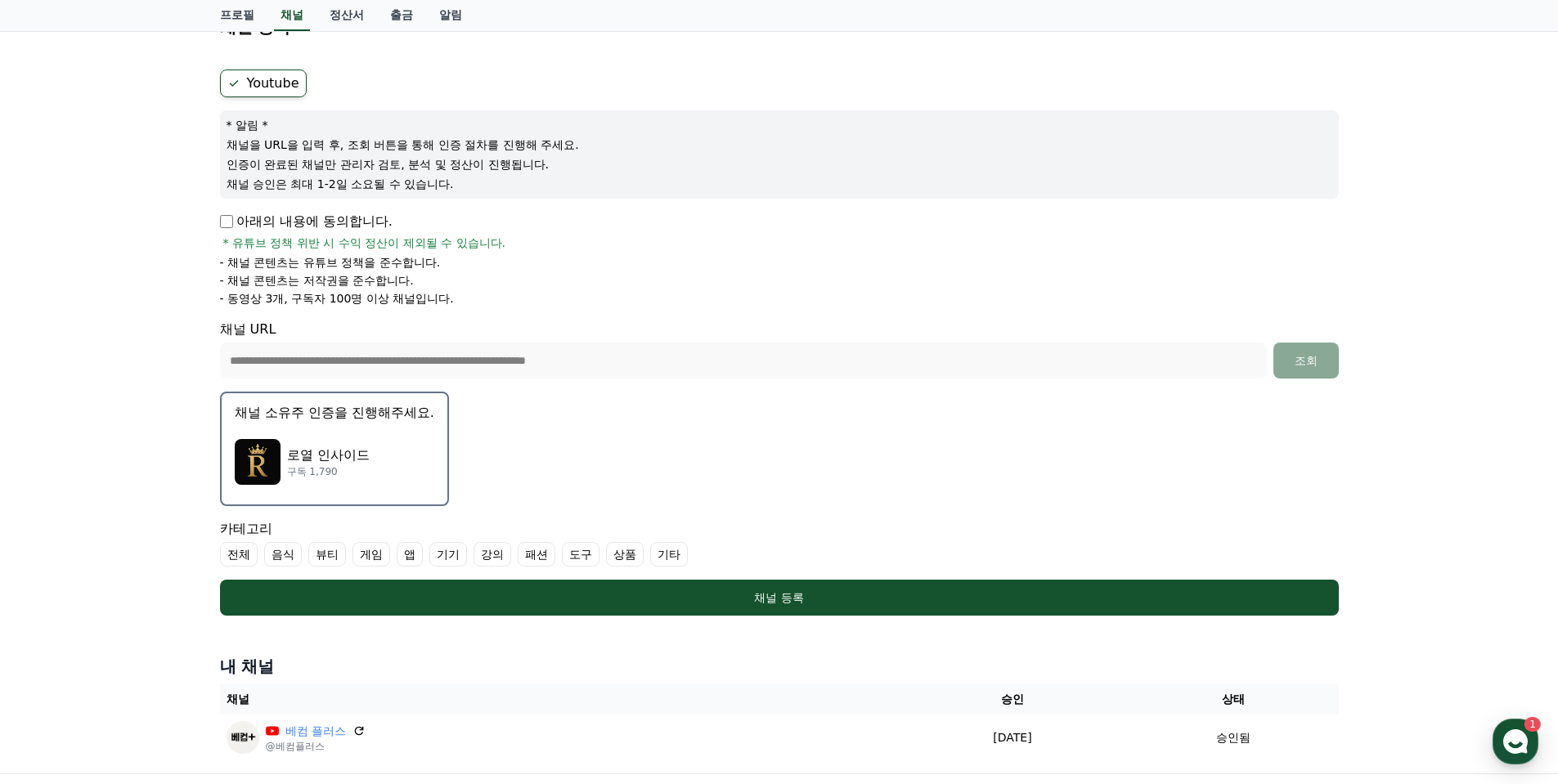
scroll to position [272, 0]
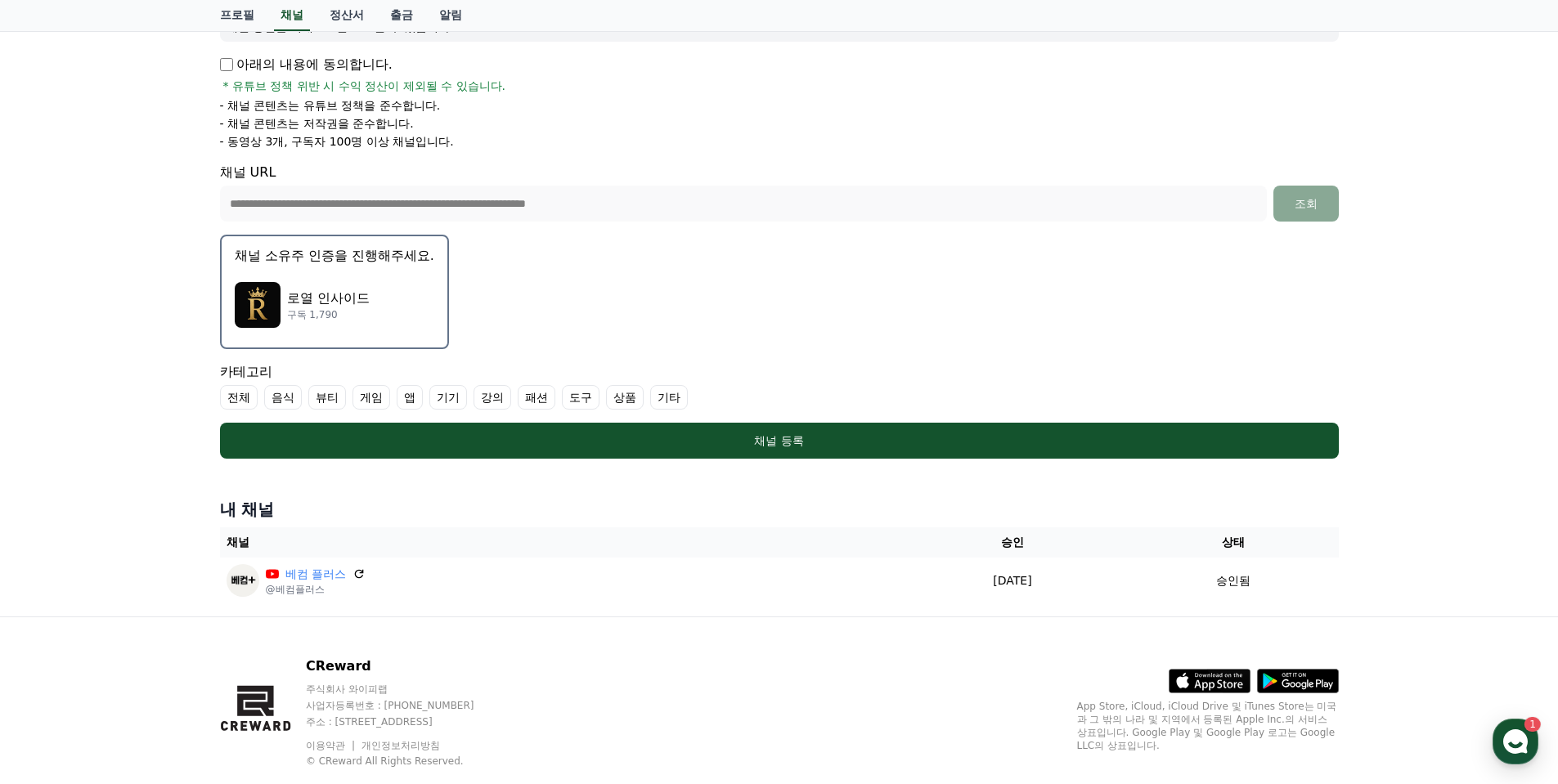
click at [233, 399] on label "전체" at bounding box center [239, 397] width 37 height 25
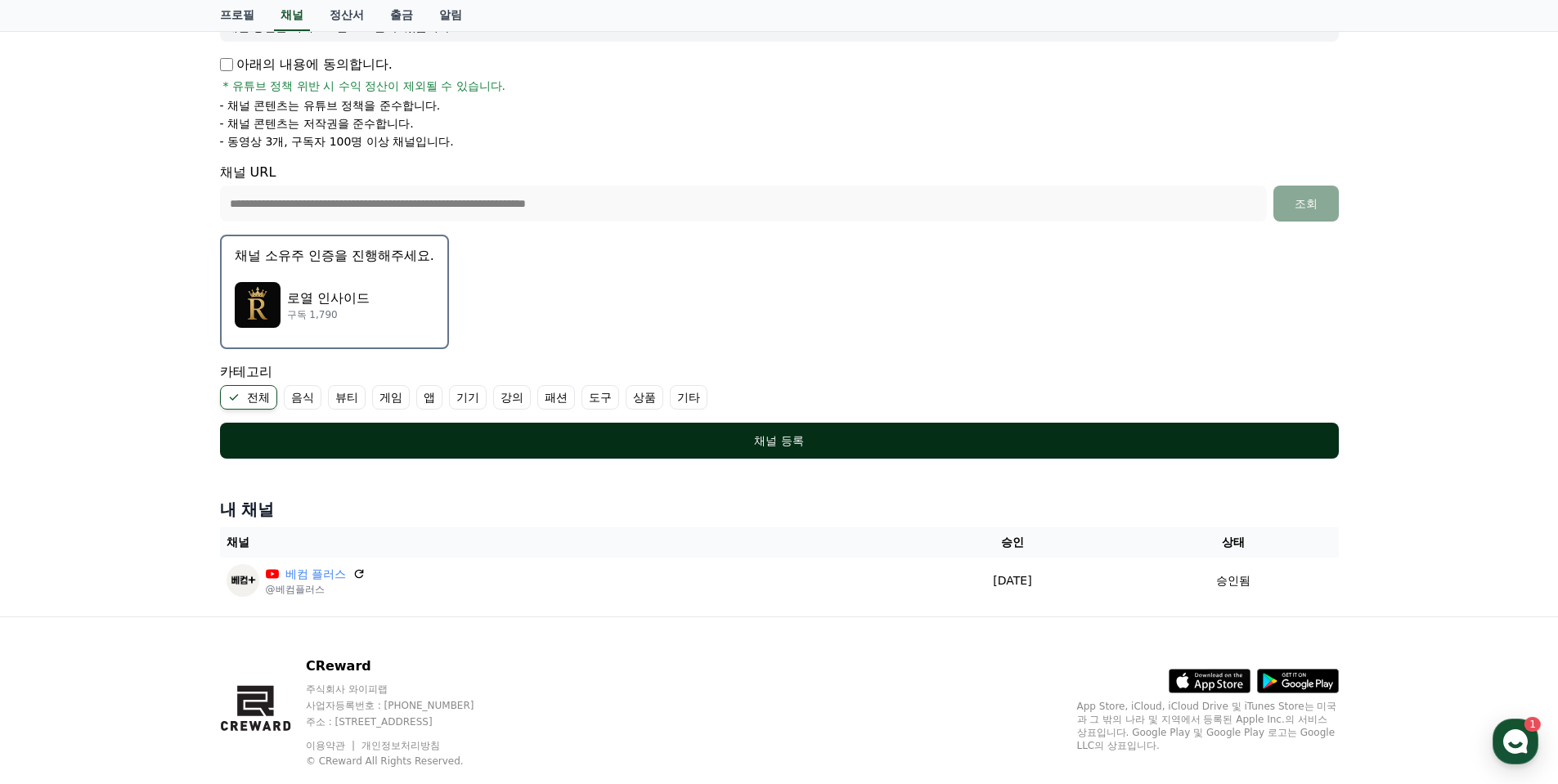
click at [690, 450] on button "채널 등록" at bounding box center [779, 440] width 1119 height 36
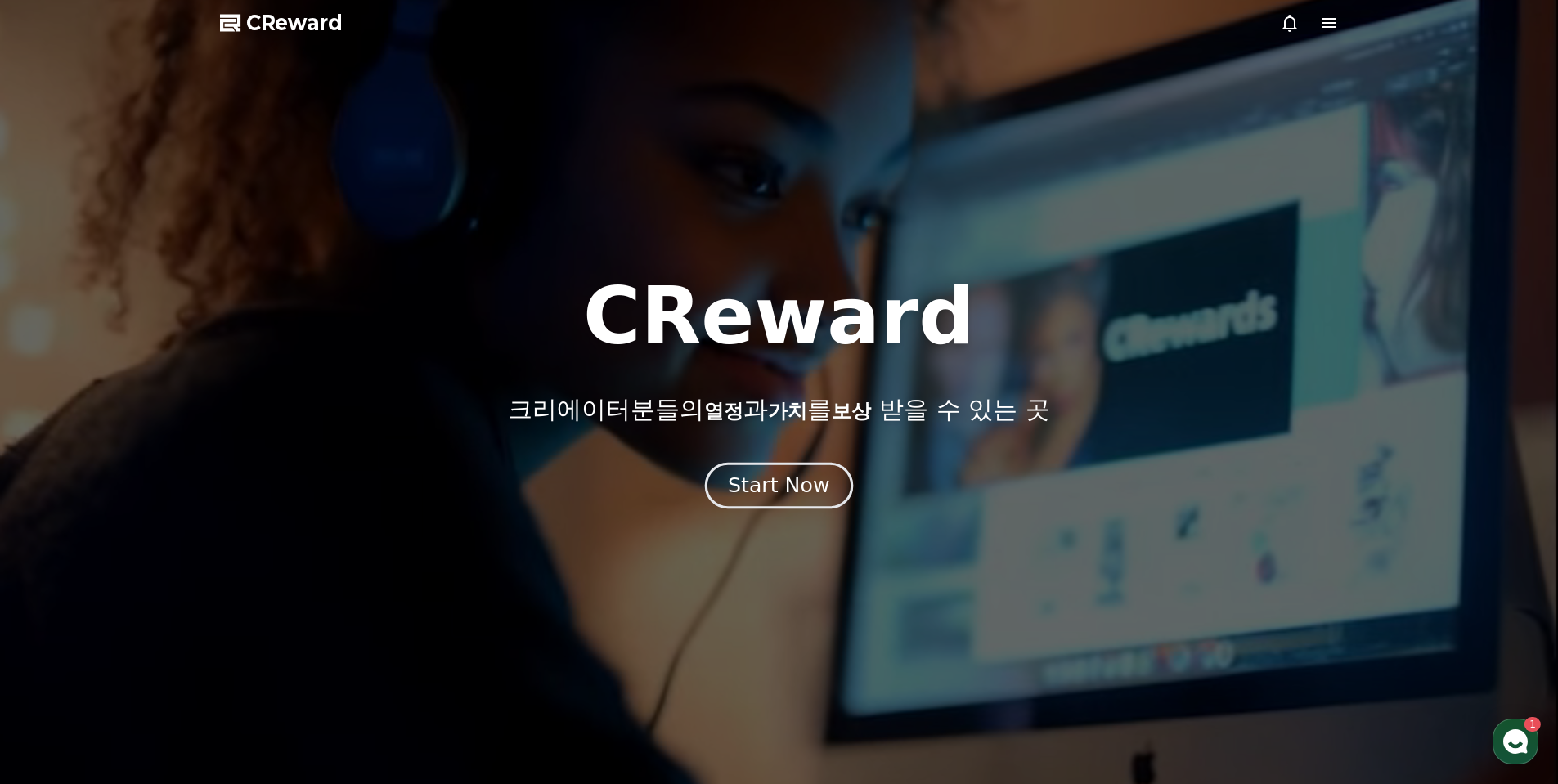
click at [744, 475] on div "Start Now" at bounding box center [778, 485] width 101 height 28
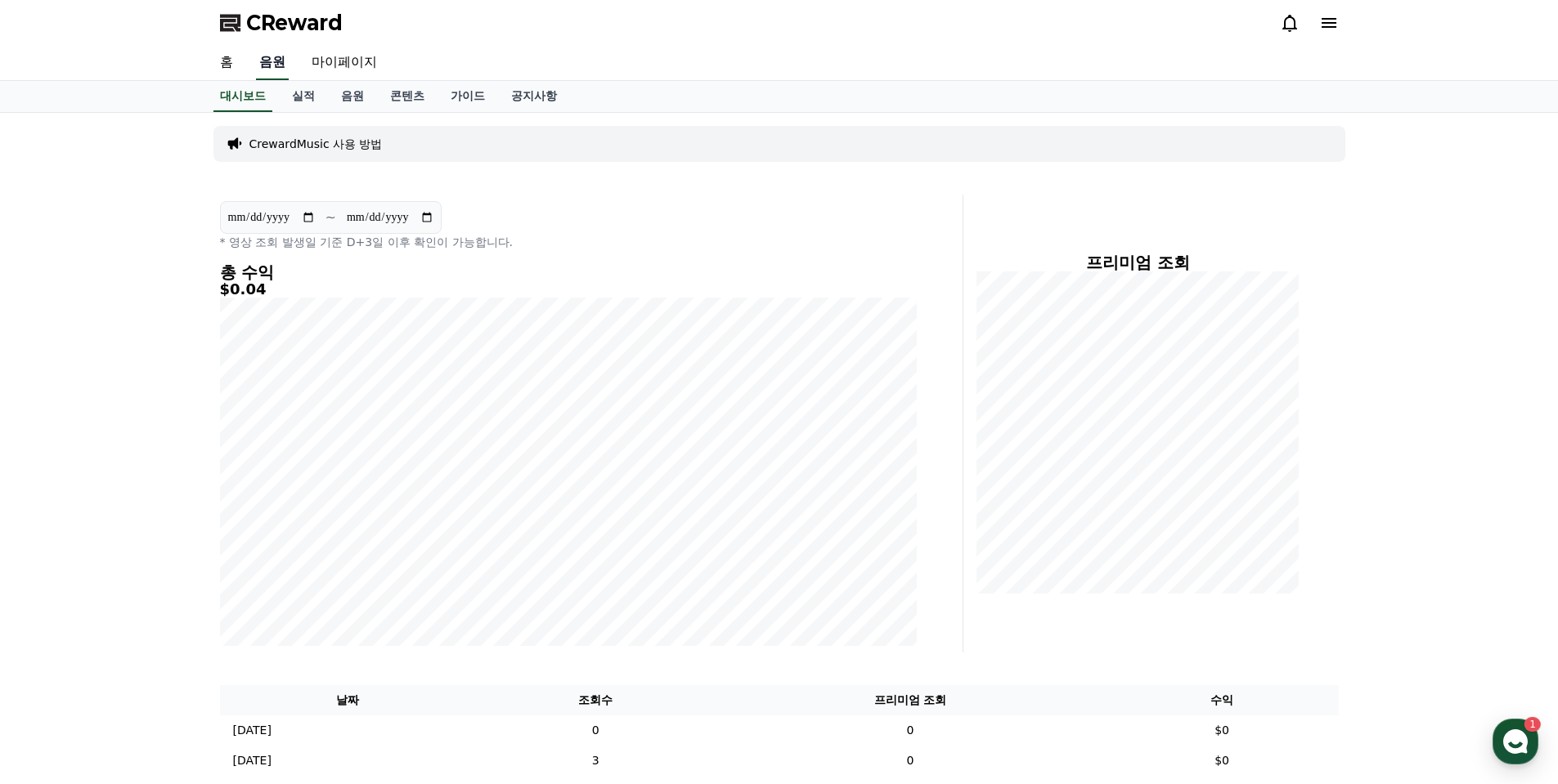
click at [270, 69] on link "음원" at bounding box center [271, 63] width 32 height 34
click at [221, 66] on link "홈" at bounding box center [226, 63] width 39 height 34
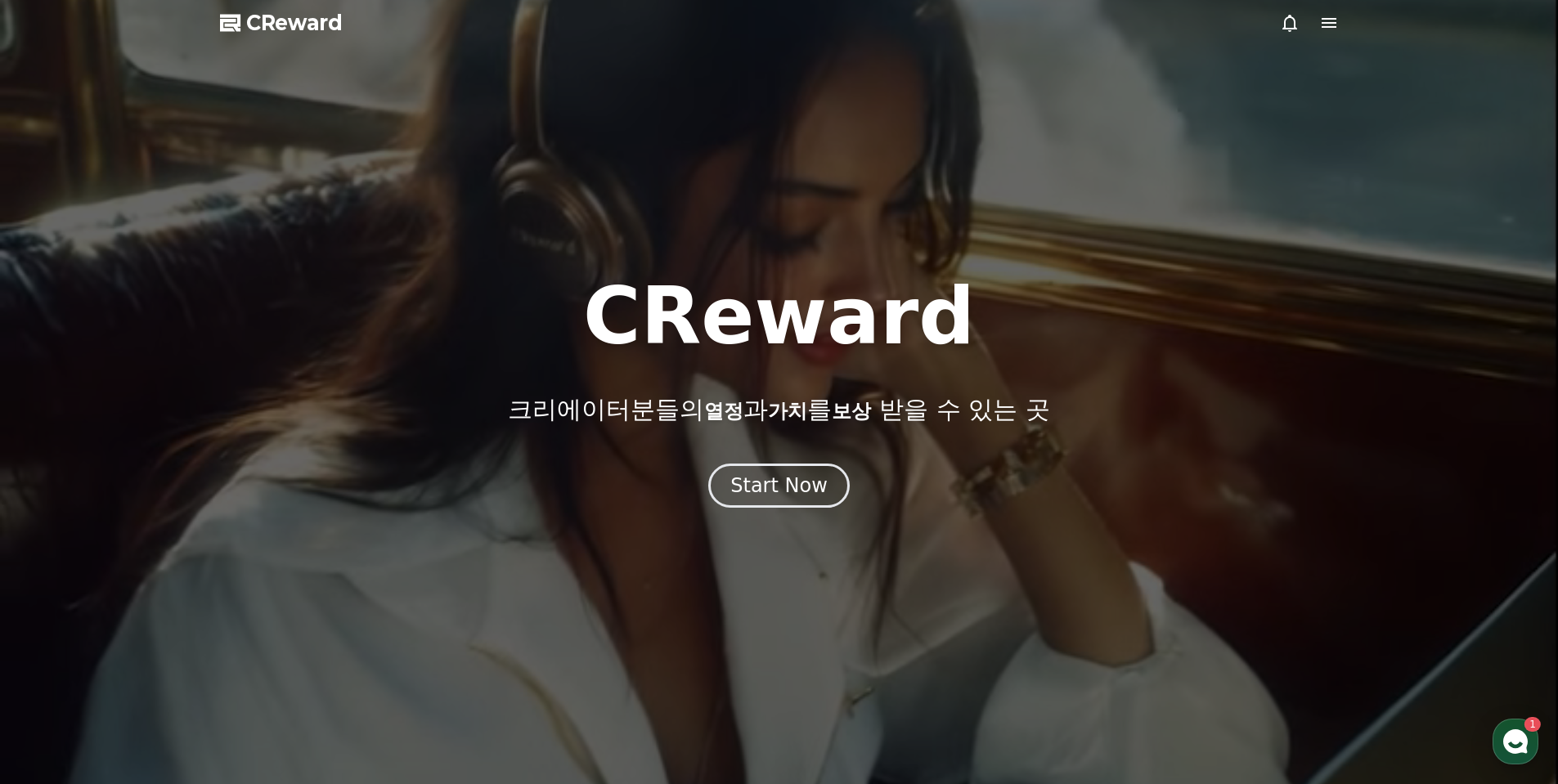
click at [1340, 24] on div at bounding box center [779, 392] width 1558 height 784
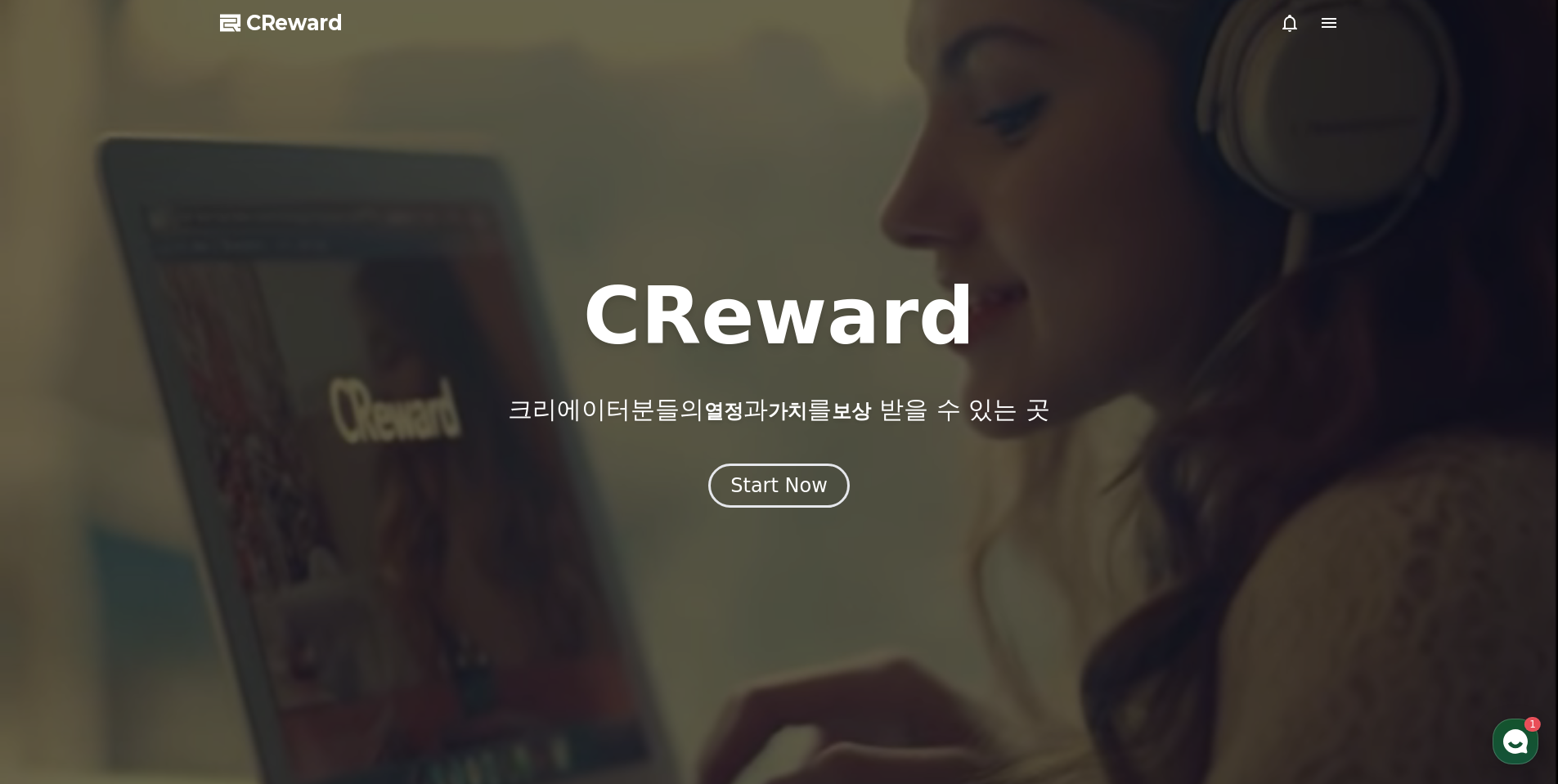
click at [1324, 31] on icon at bounding box center [1329, 23] width 20 height 20
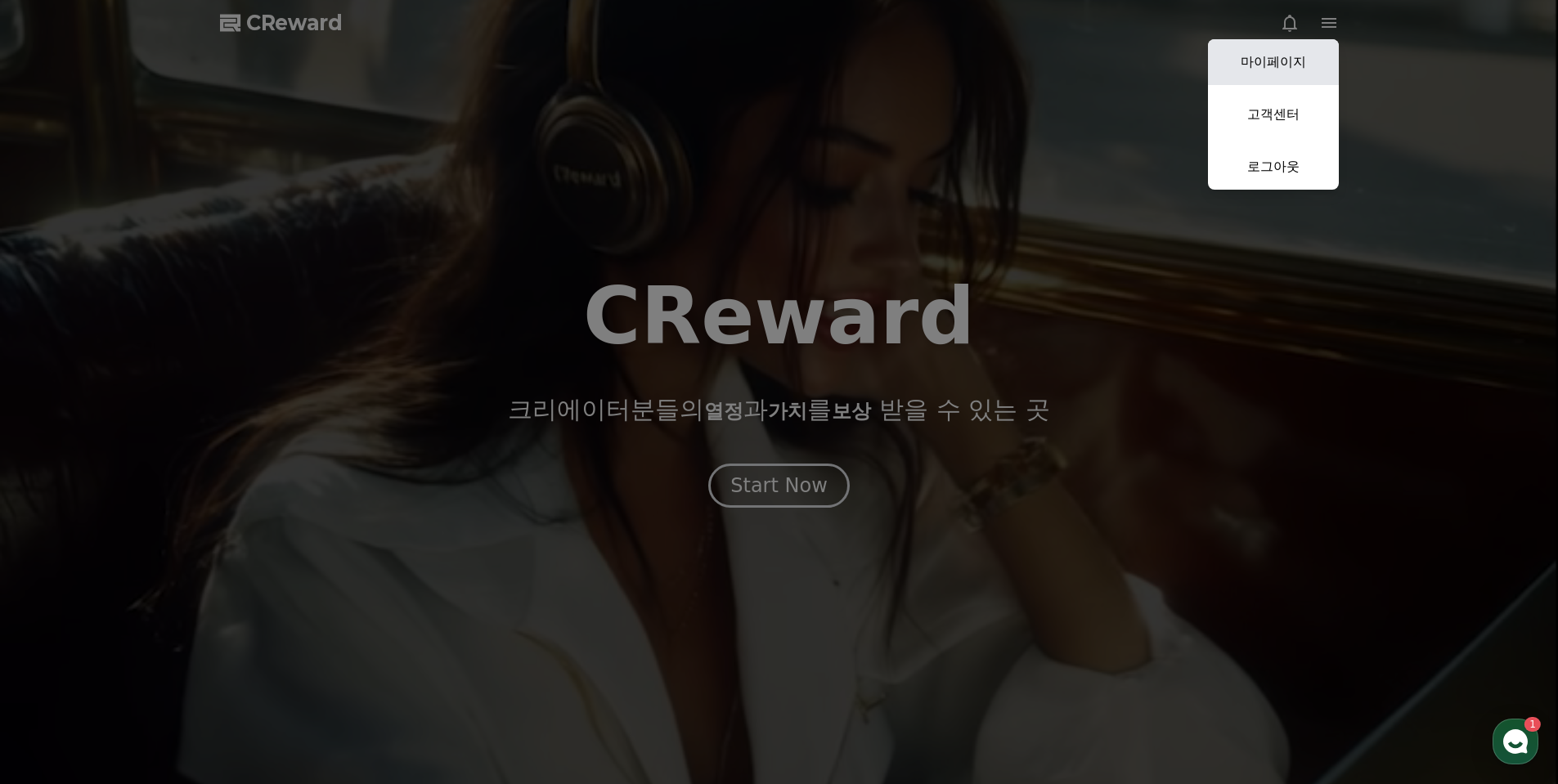
click at [1291, 51] on link "마이페이지" at bounding box center [1273, 62] width 131 height 46
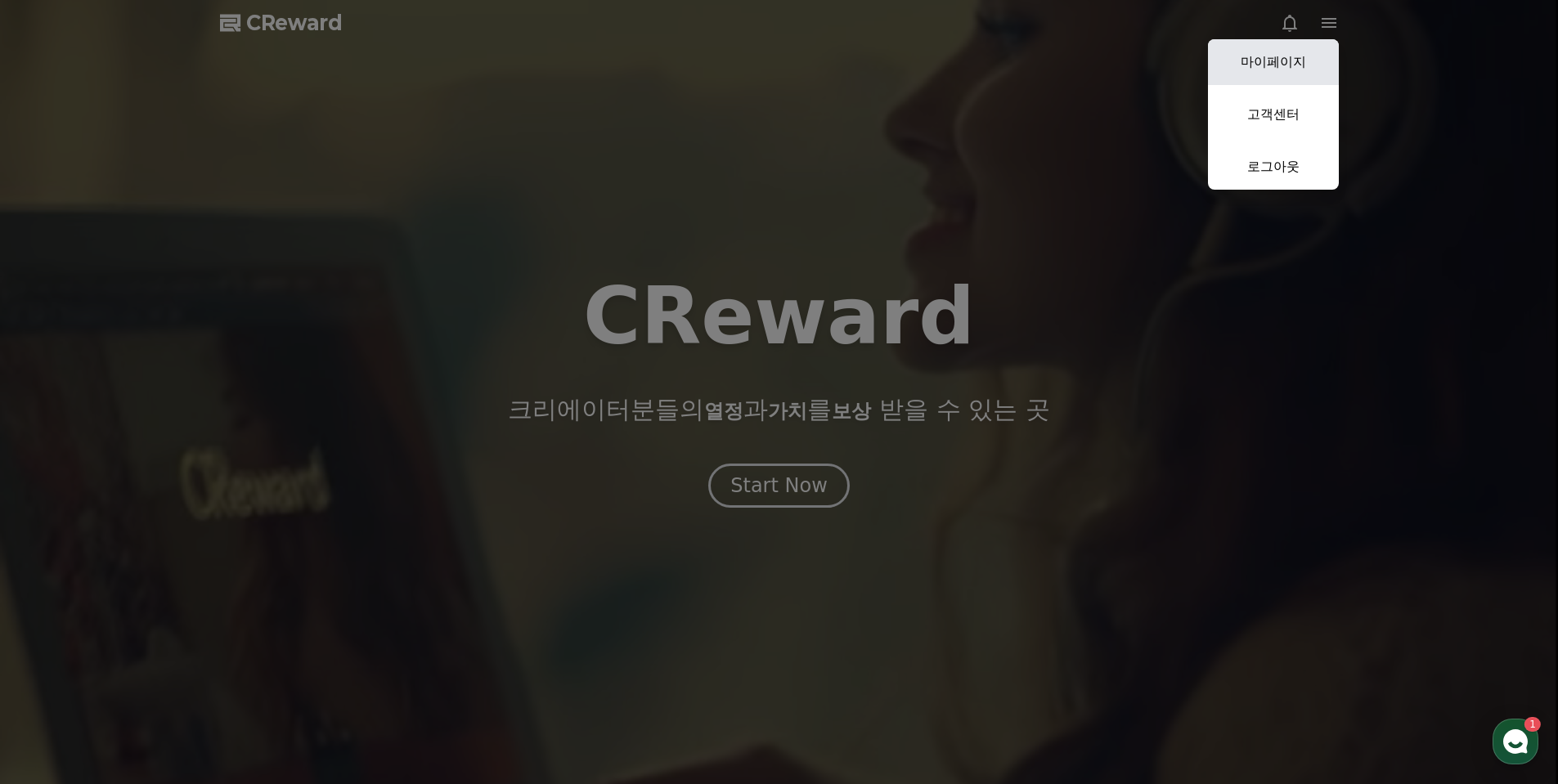
select select "**********"
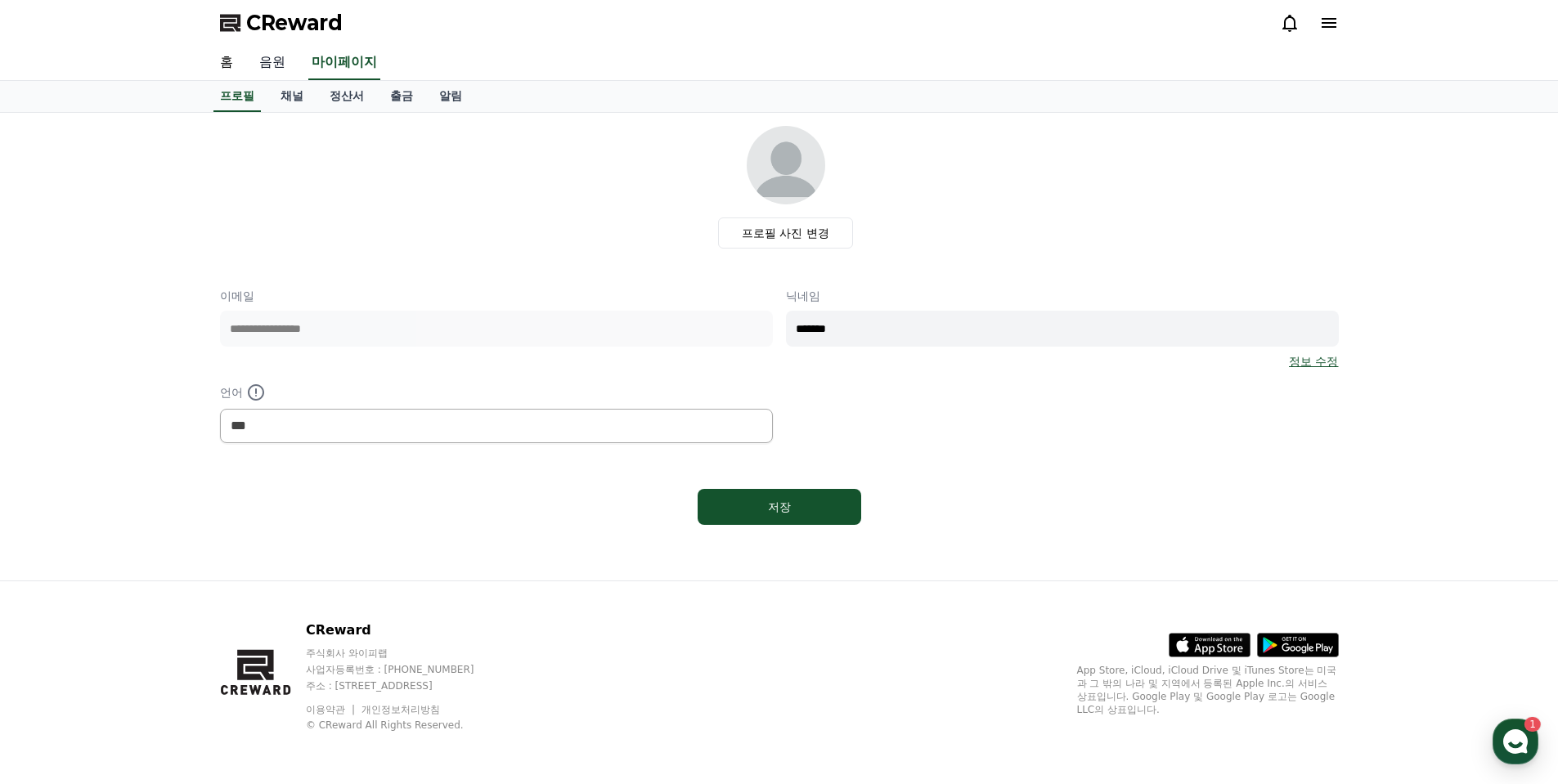
click at [270, 61] on link "음원" at bounding box center [271, 63] width 52 height 34
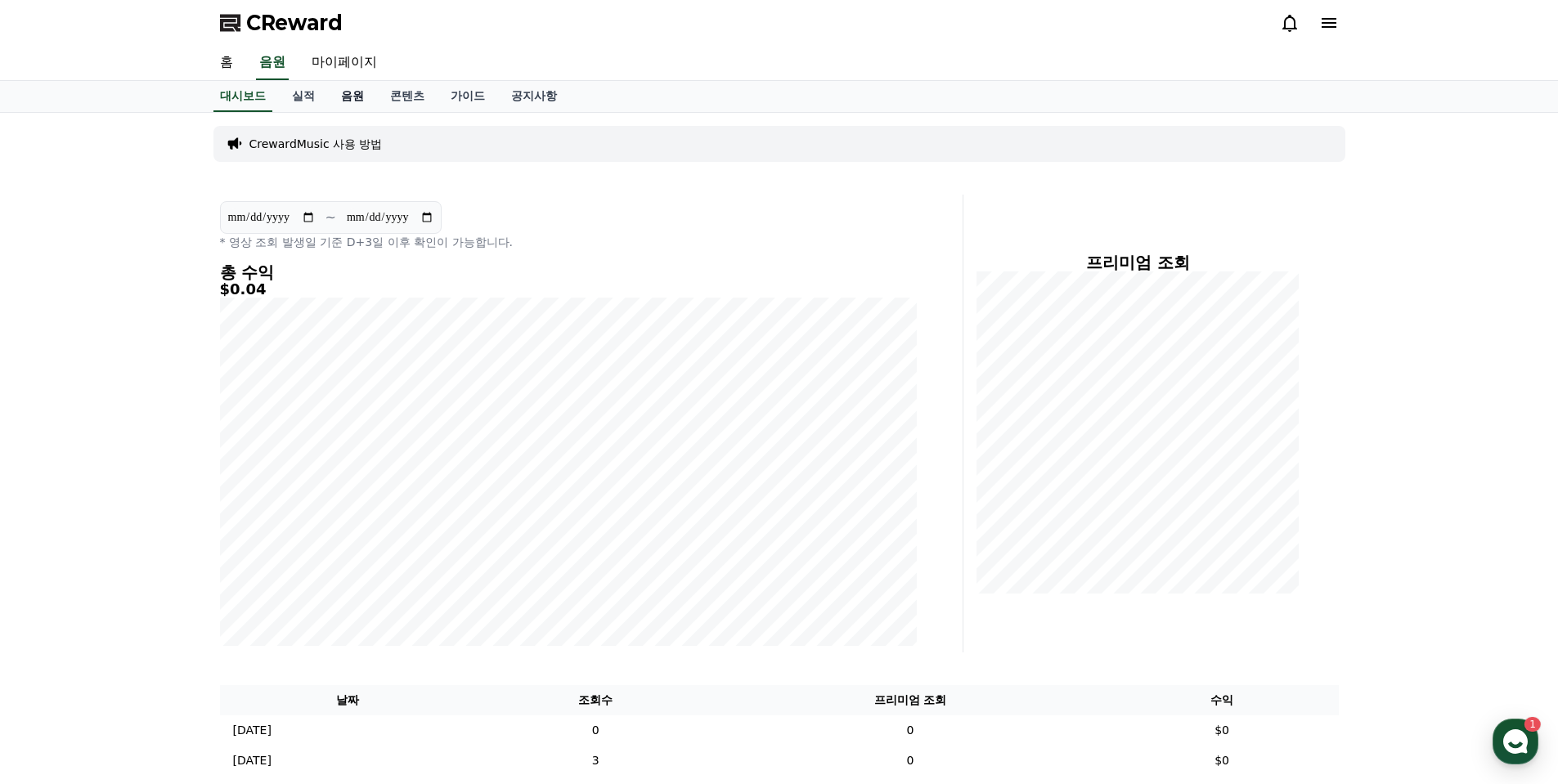
click at [341, 97] on link "음원" at bounding box center [353, 96] width 49 height 31
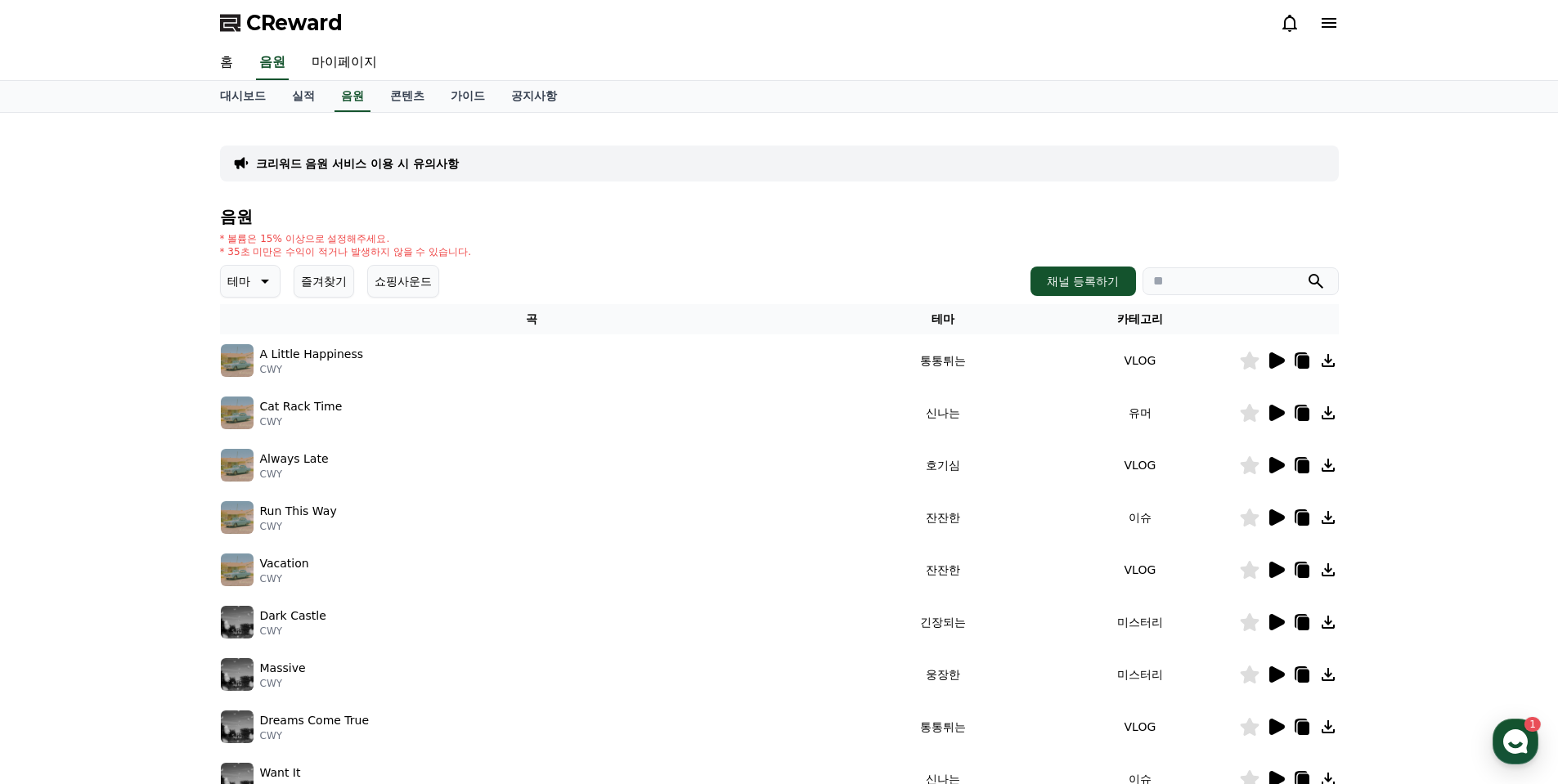
click at [1283, 359] on icon at bounding box center [1277, 361] width 16 height 17
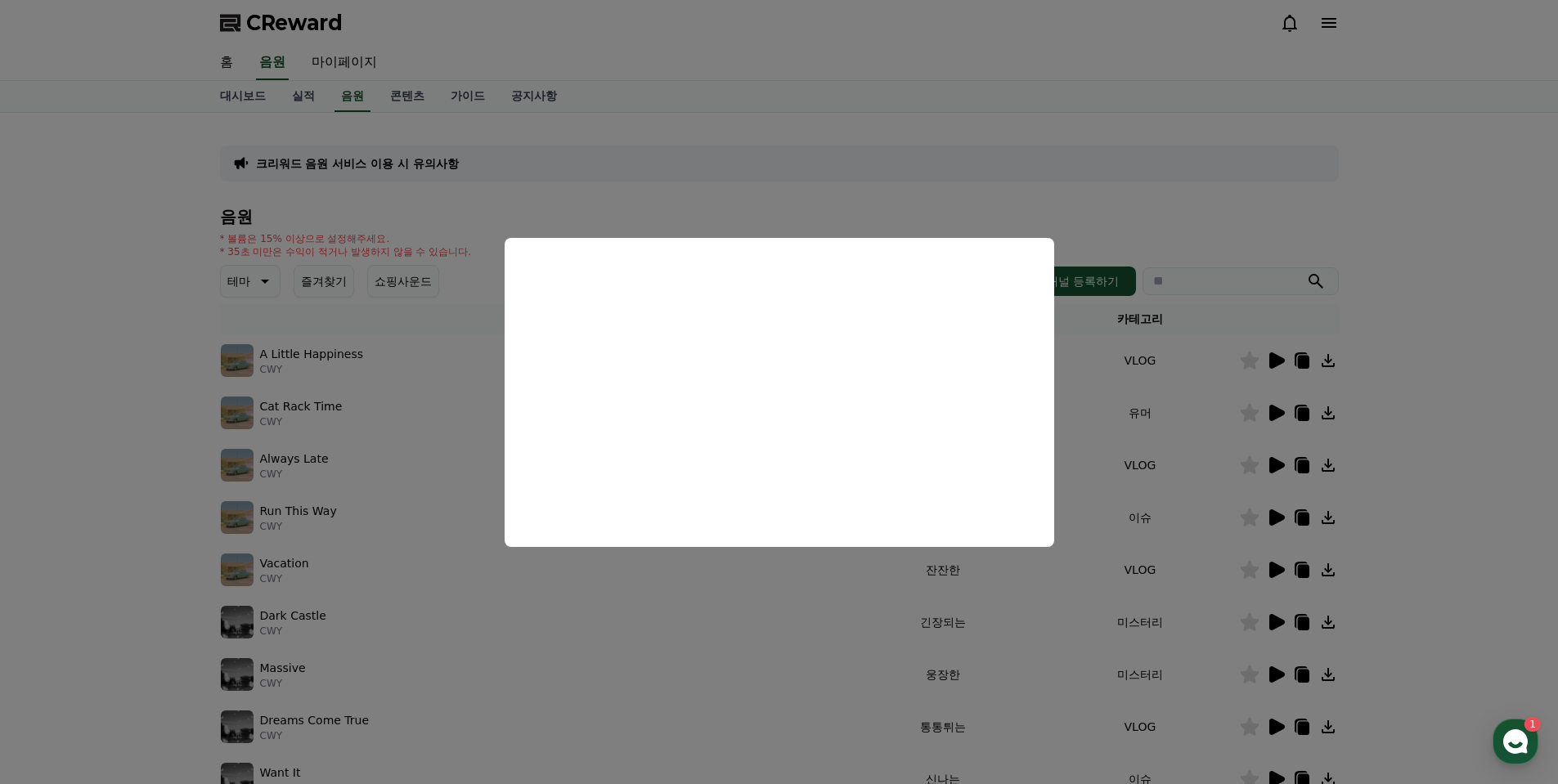
drag, startPoint x: 1413, startPoint y: 299, endPoint x: 1376, endPoint y: 318, distance: 41.6
click at [1414, 299] on button "close modal" at bounding box center [779, 392] width 1558 height 784
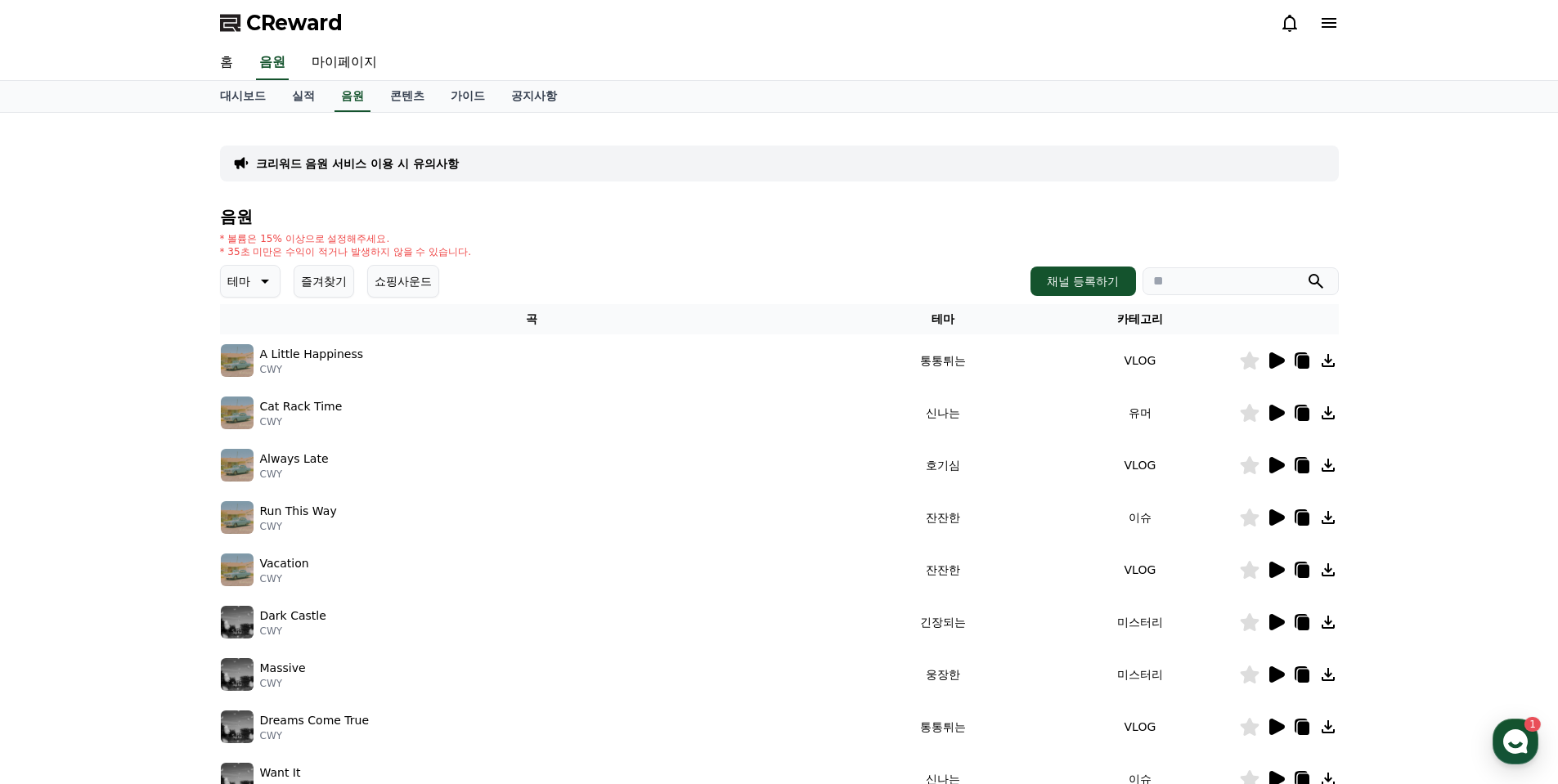
click at [246, 282] on p "테마" at bounding box center [238, 281] width 23 height 23
click at [255, 310] on button "어두운" at bounding box center [246, 315] width 47 height 36
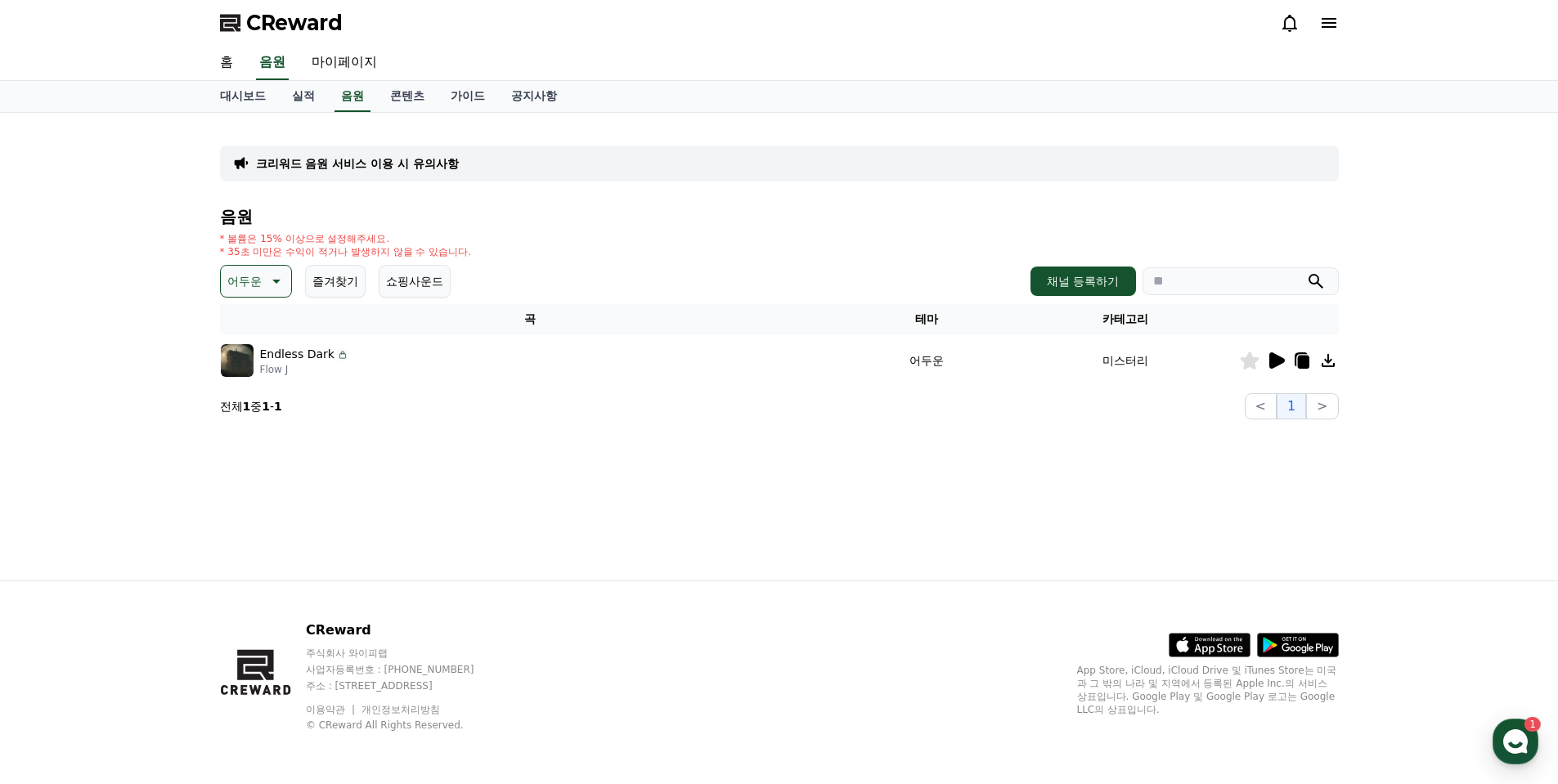
click at [1272, 364] on icon at bounding box center [1277, 361] width 16 height 17
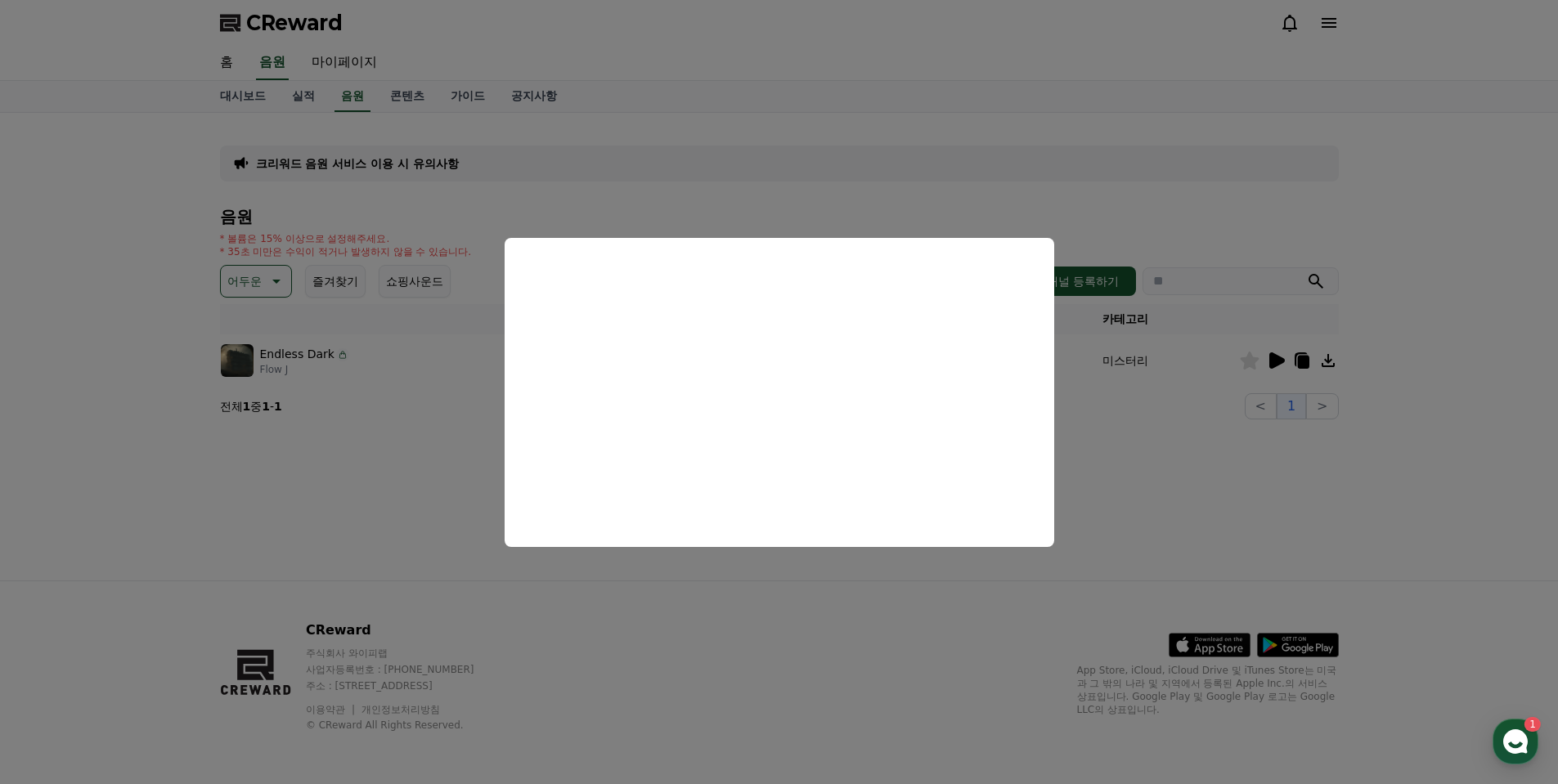
click at [863, 606] on button "close modal" at bounding box center [779, 392] width 1558 height 784
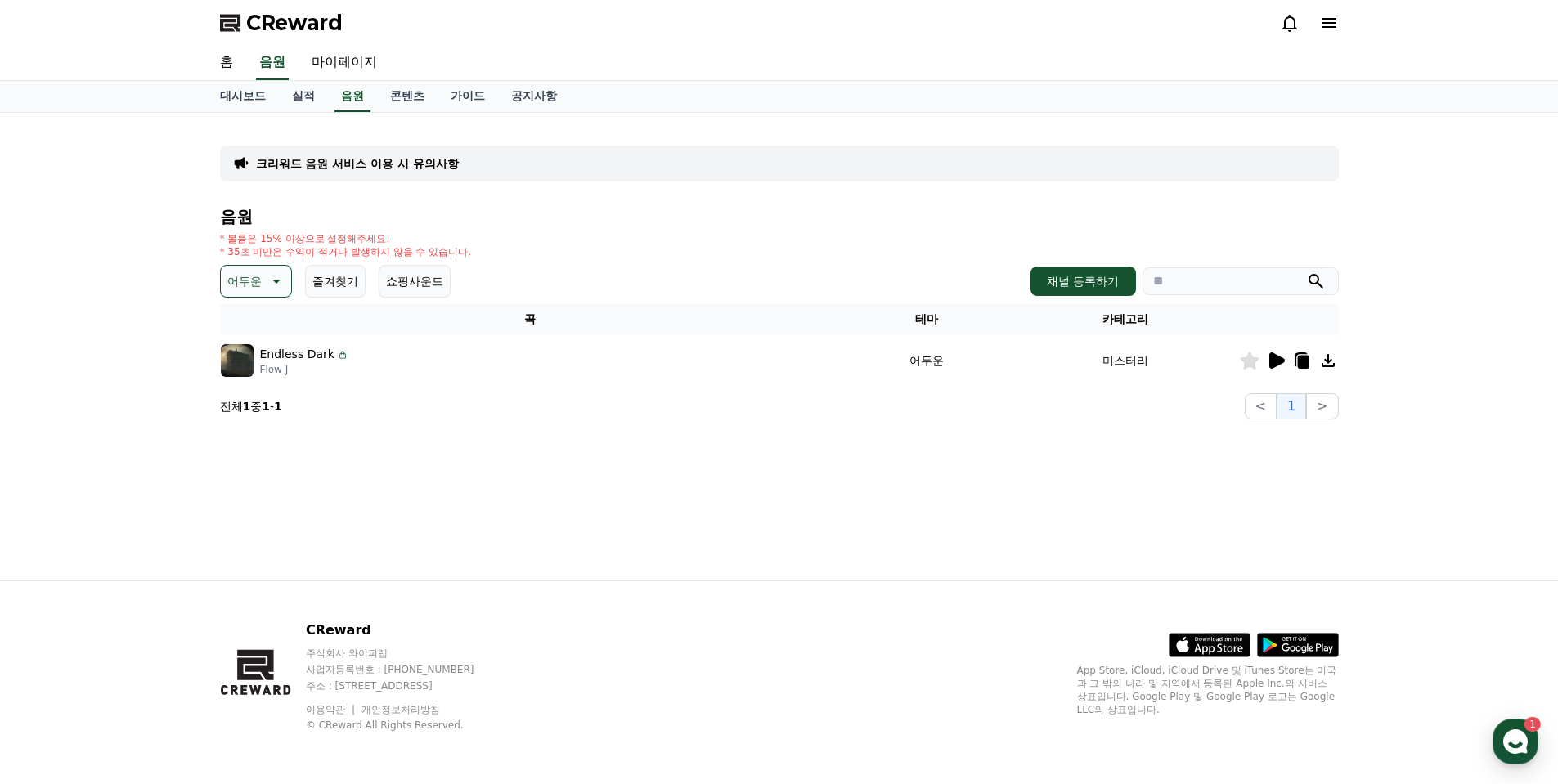
click at [256, 284] on p "어두운" at bounding box center [244, 281] width 34 height 23
click at [255, 442] on button "드라마틱" at bounding box center [252, 442] width 59 height 36
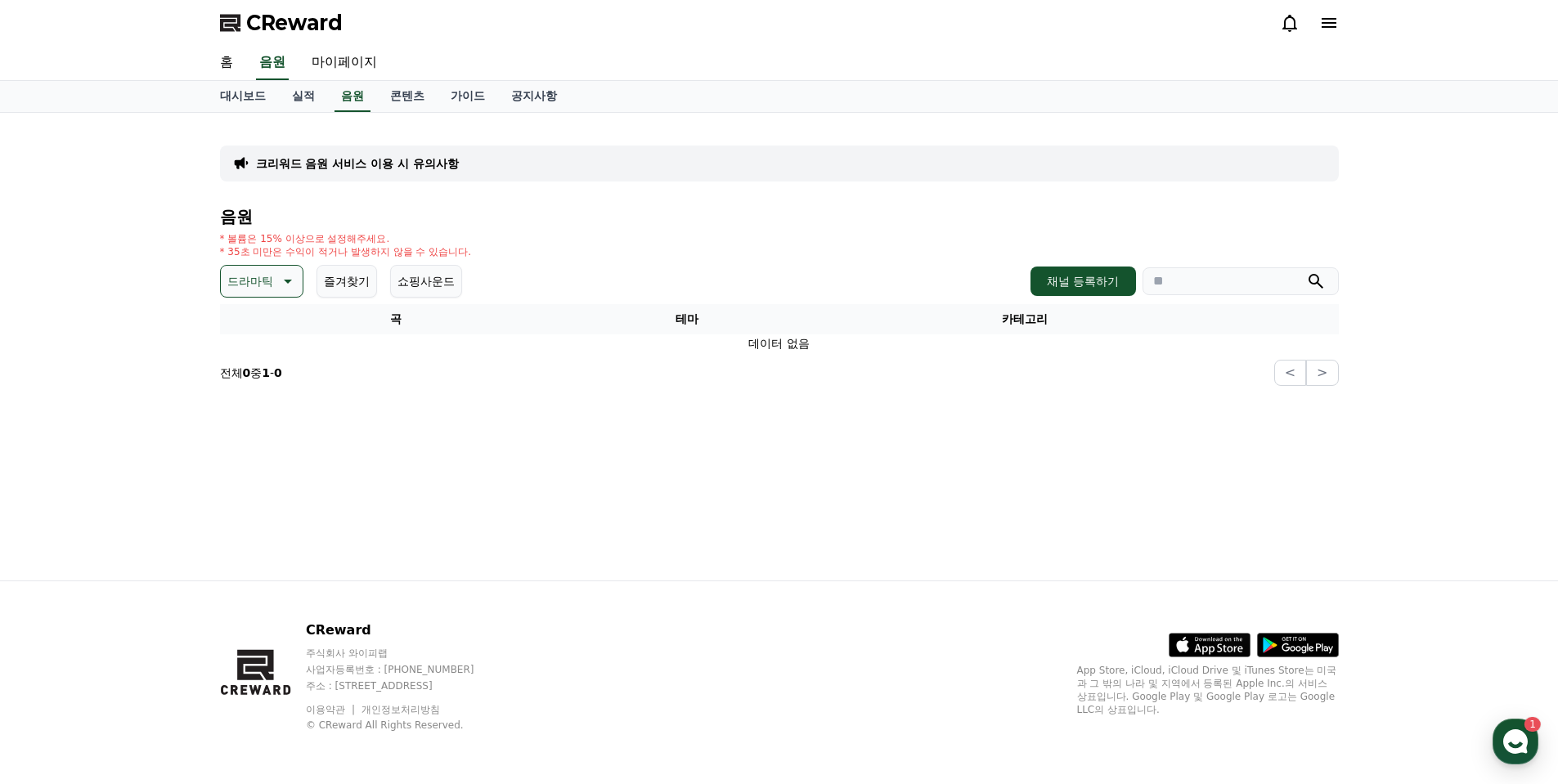
click at [256, 279] on p "드라마틱" at bounding box center [250, 281] width 46 height 23
click at [250, 398] on button "웅장한" at bounding box center [246, 392] width 47 height 36
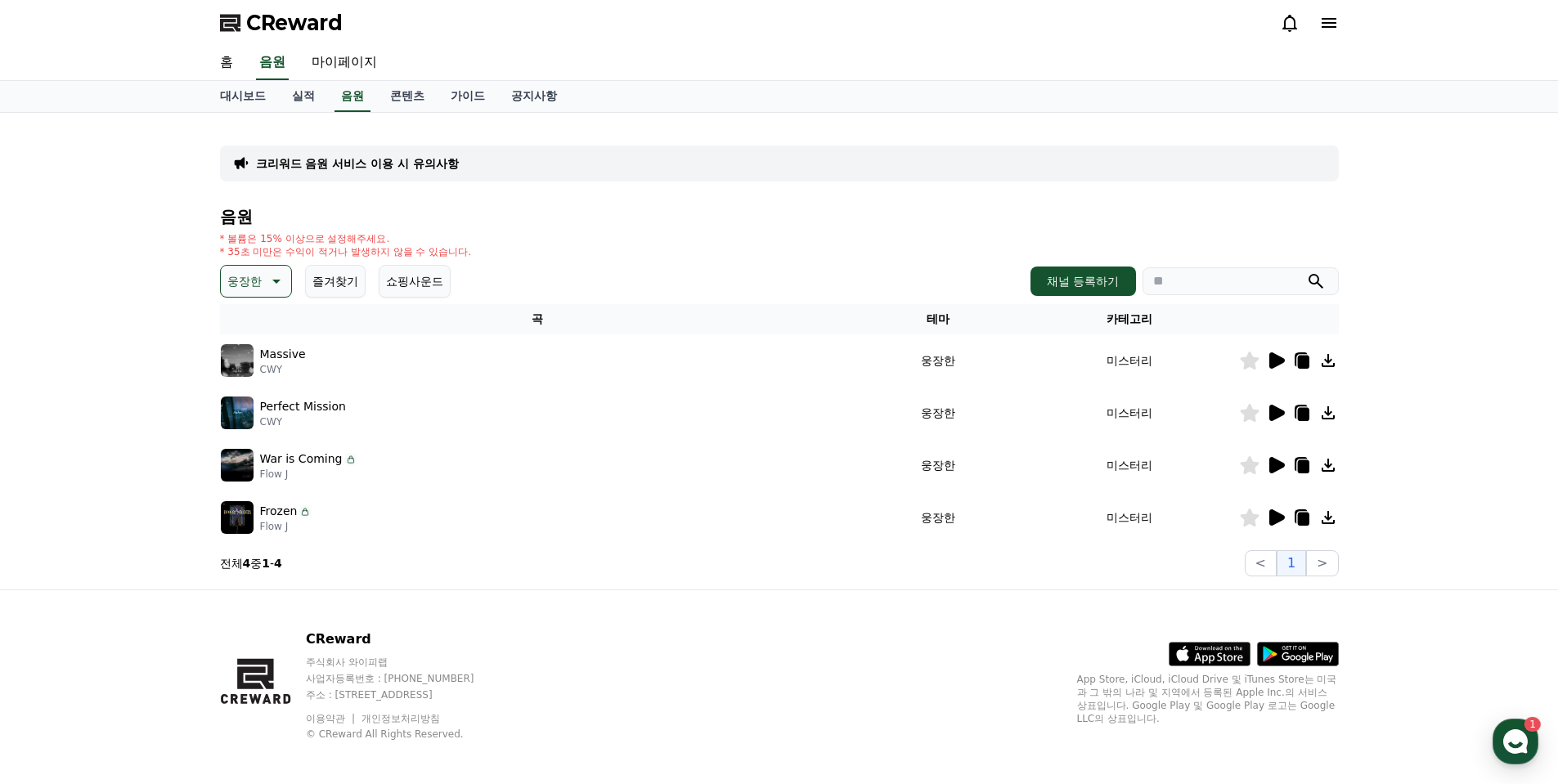
click at [1280, 366] on icon at bounding box center [1276, 361] width 20 height 20
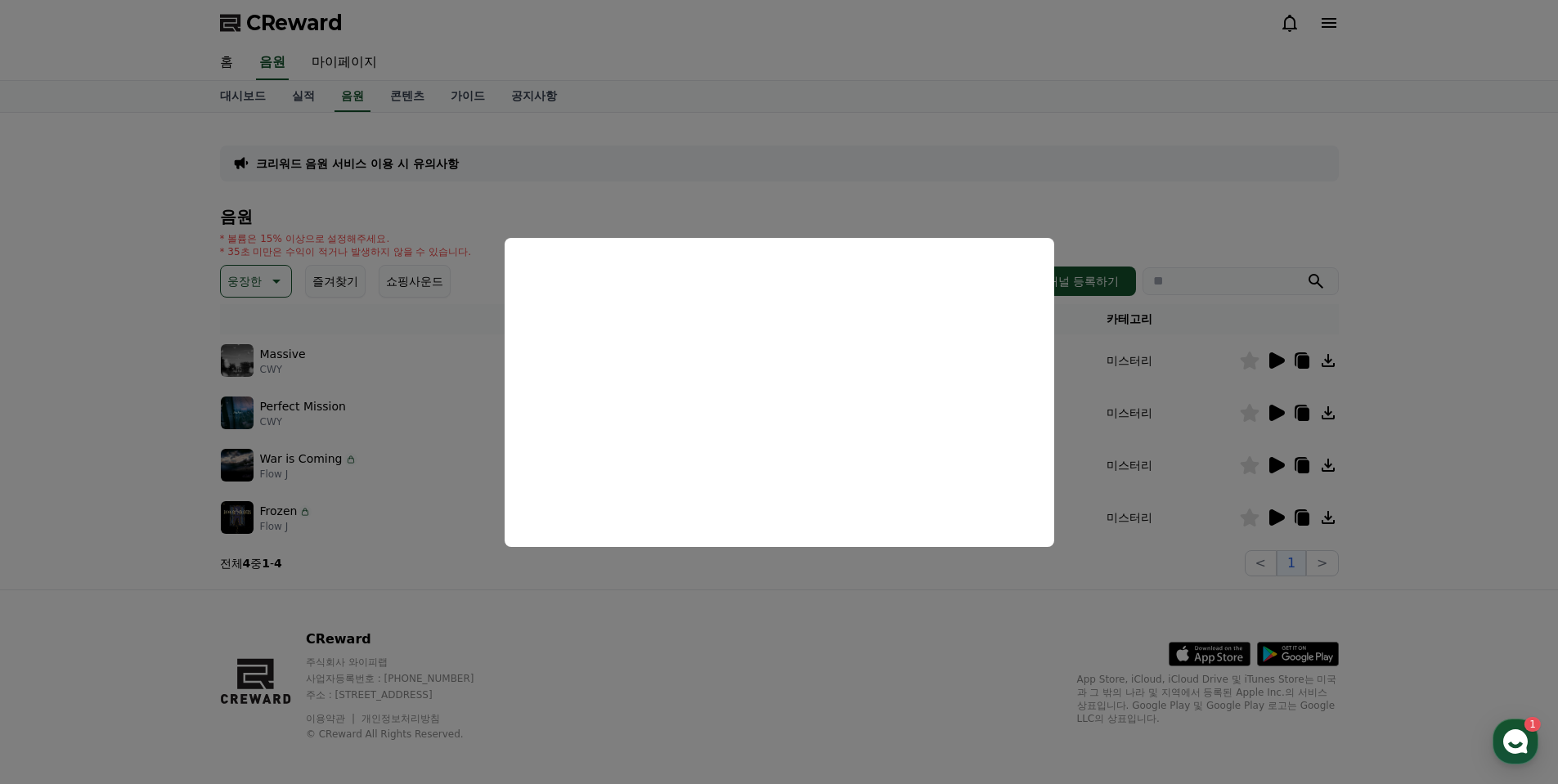
click at [893, 639] on button "close modal" at bounding box center [779, 392] width 1558 height 784
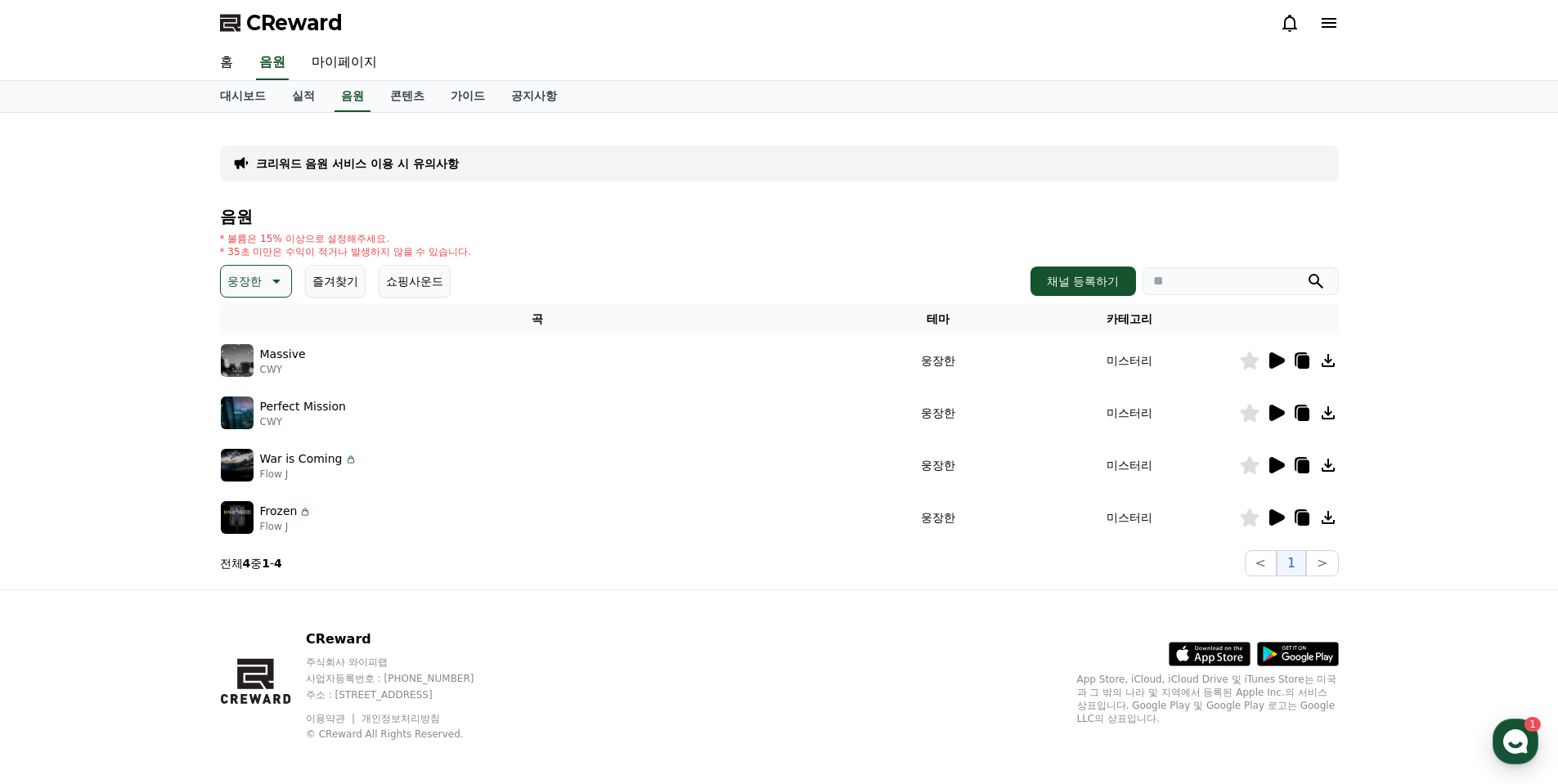
click at [1301, 363] on icon at bounding box center [1302, 362] width 12 height 13
click at [1466, 353] on div "크리워드 음원 서비스 이용 시 유의사항 음원 * 볼륨은 15% 이상으로 설정해주세요. * 35초 미만은 수익이 적거나 발생하지 않을 수 있습니…" at bounding box center [779, 351] width 1558 height 476
